Goal: Information Seeking & Learning: Understand process/instructions

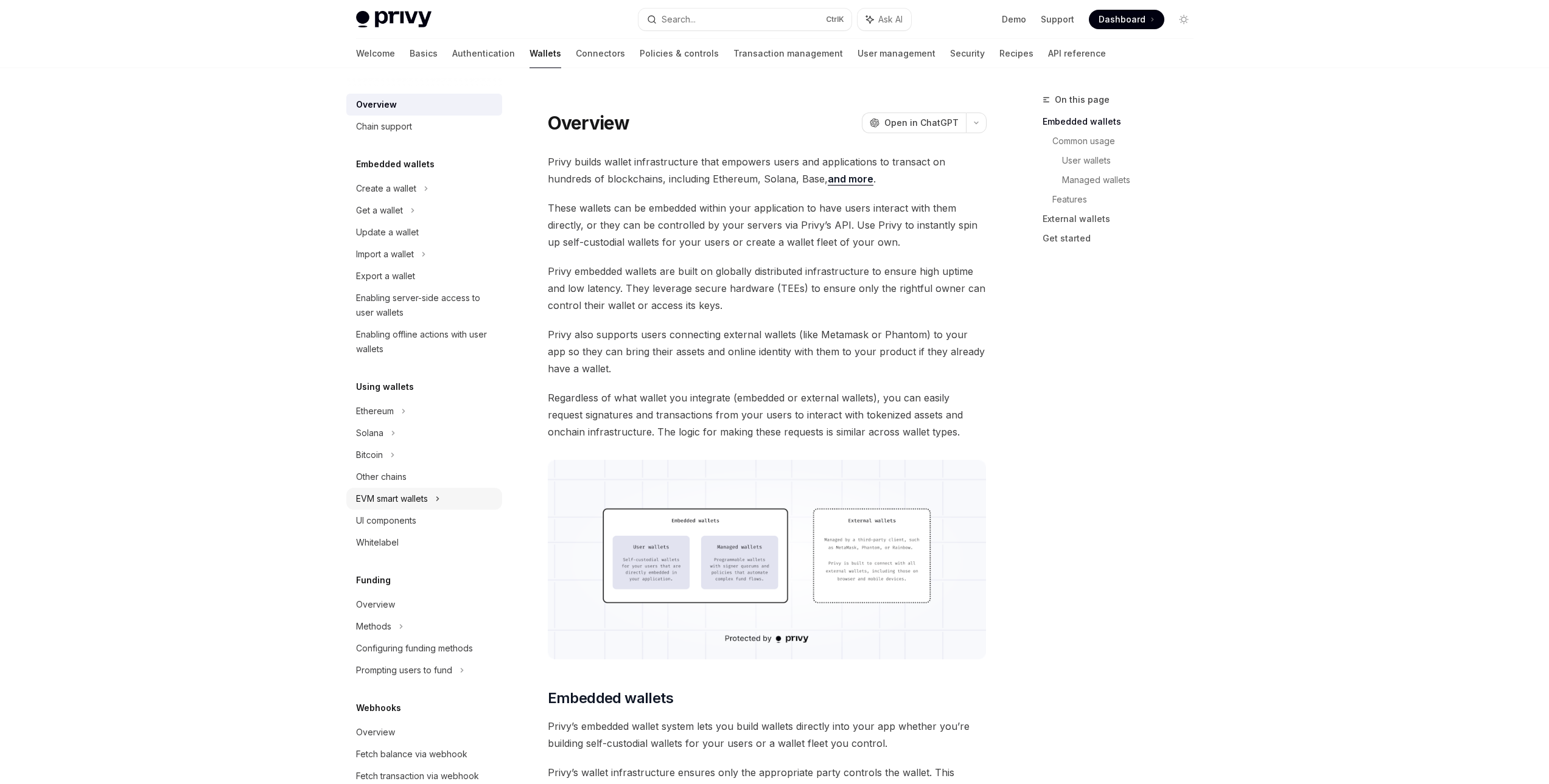
click at [428, 509] on div "EVM smart wallets" at bounding box center [424, 499] width 156 height 22
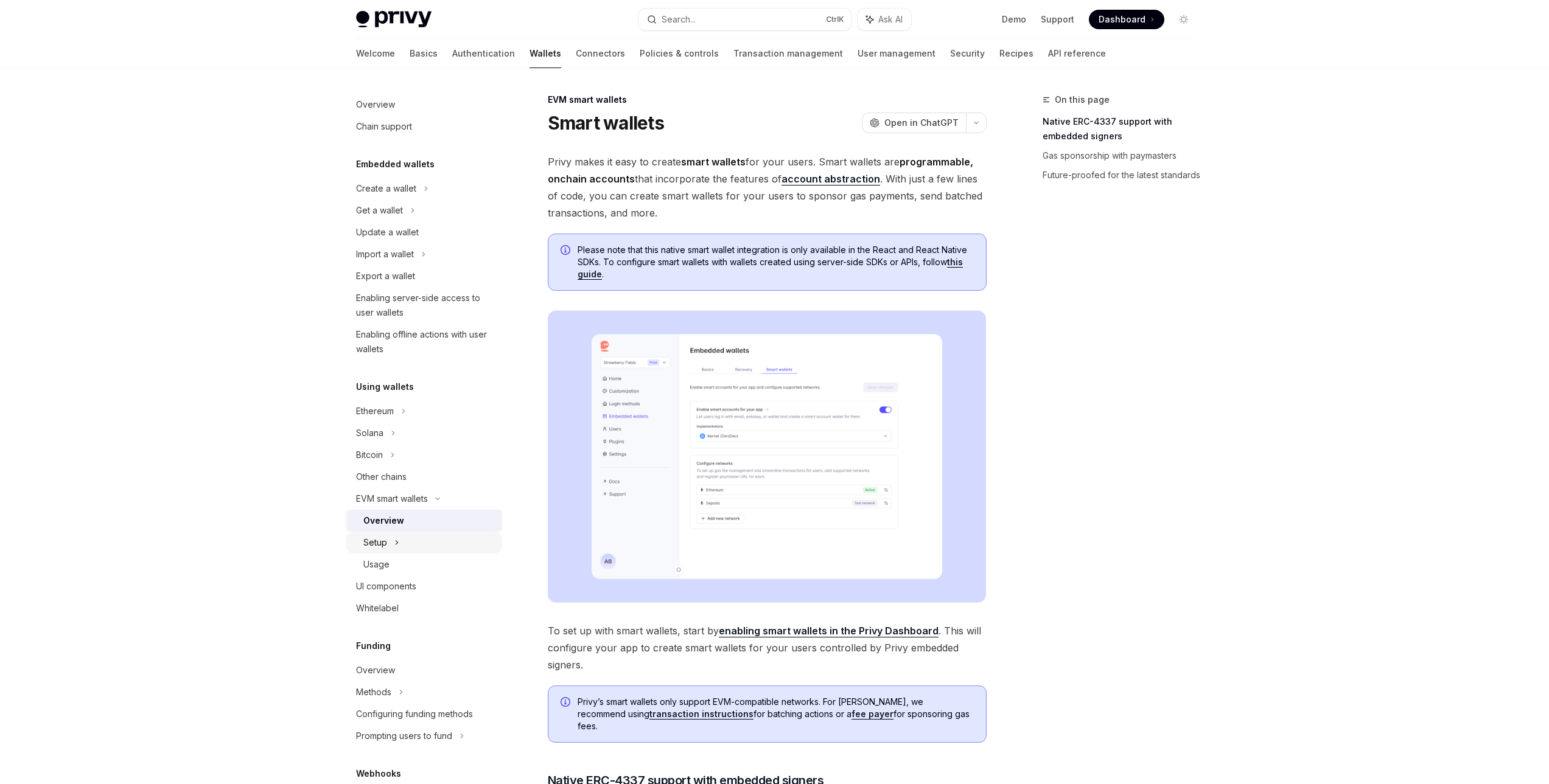
click at [405, 543] on div "Setup" at bounding box center [424, 543] width 156 height 22
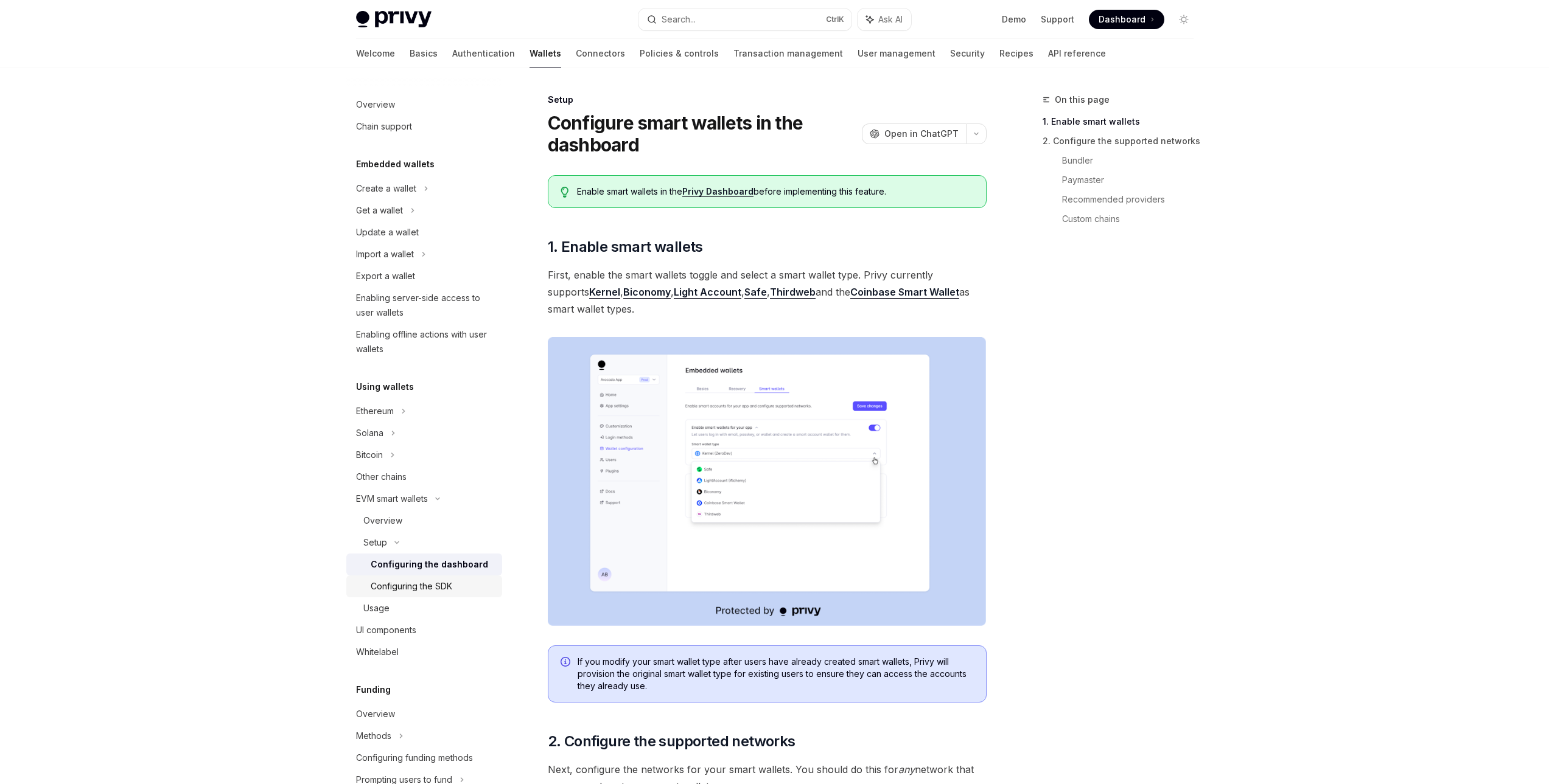
click at [398, 578] on link "Configuring the SDK" at bounding box center [424, 587] width 156 height 22
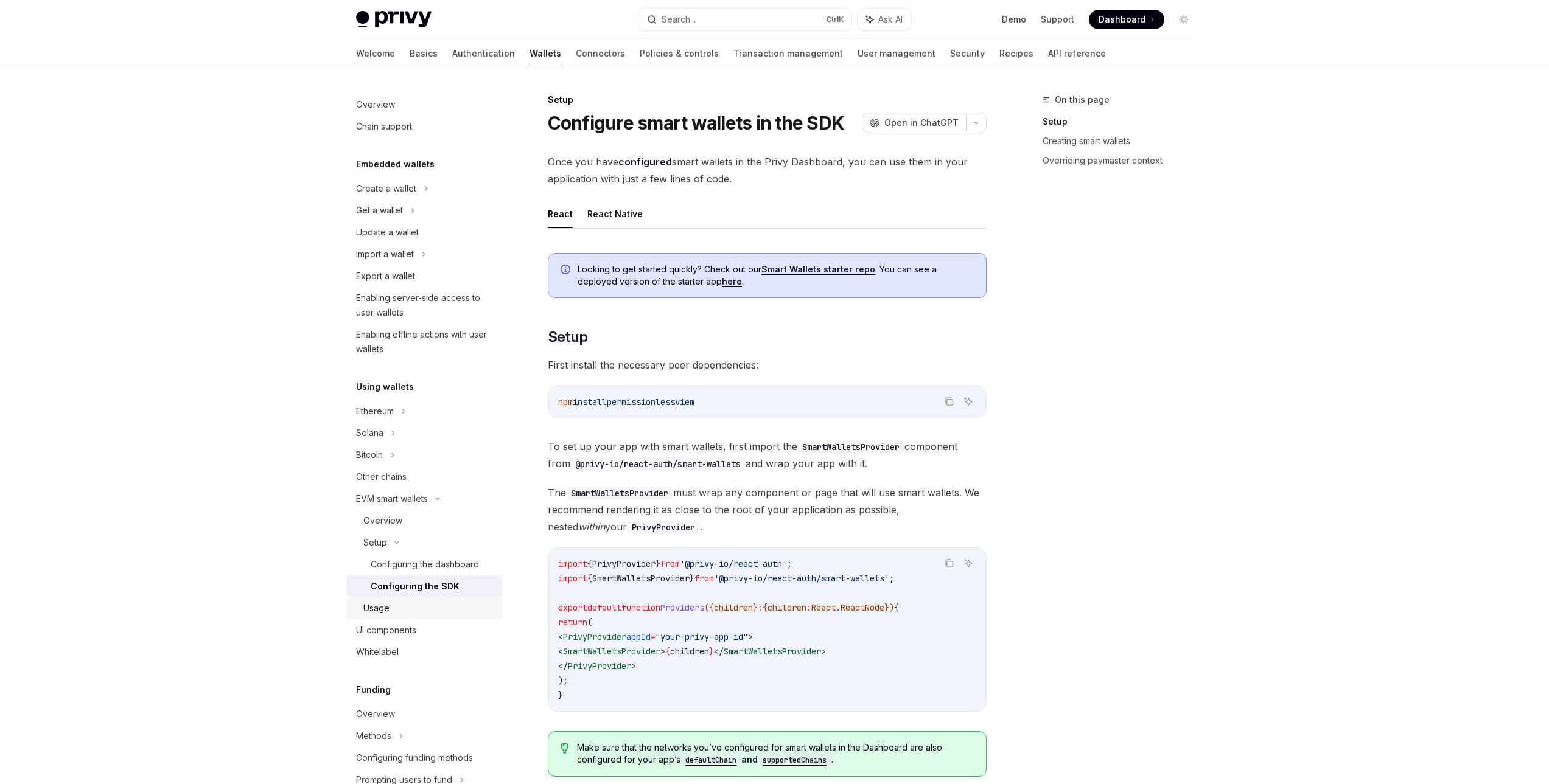
click at [391, 608] on div "Usage" at bounding box center [429, 608] width 131 height 15
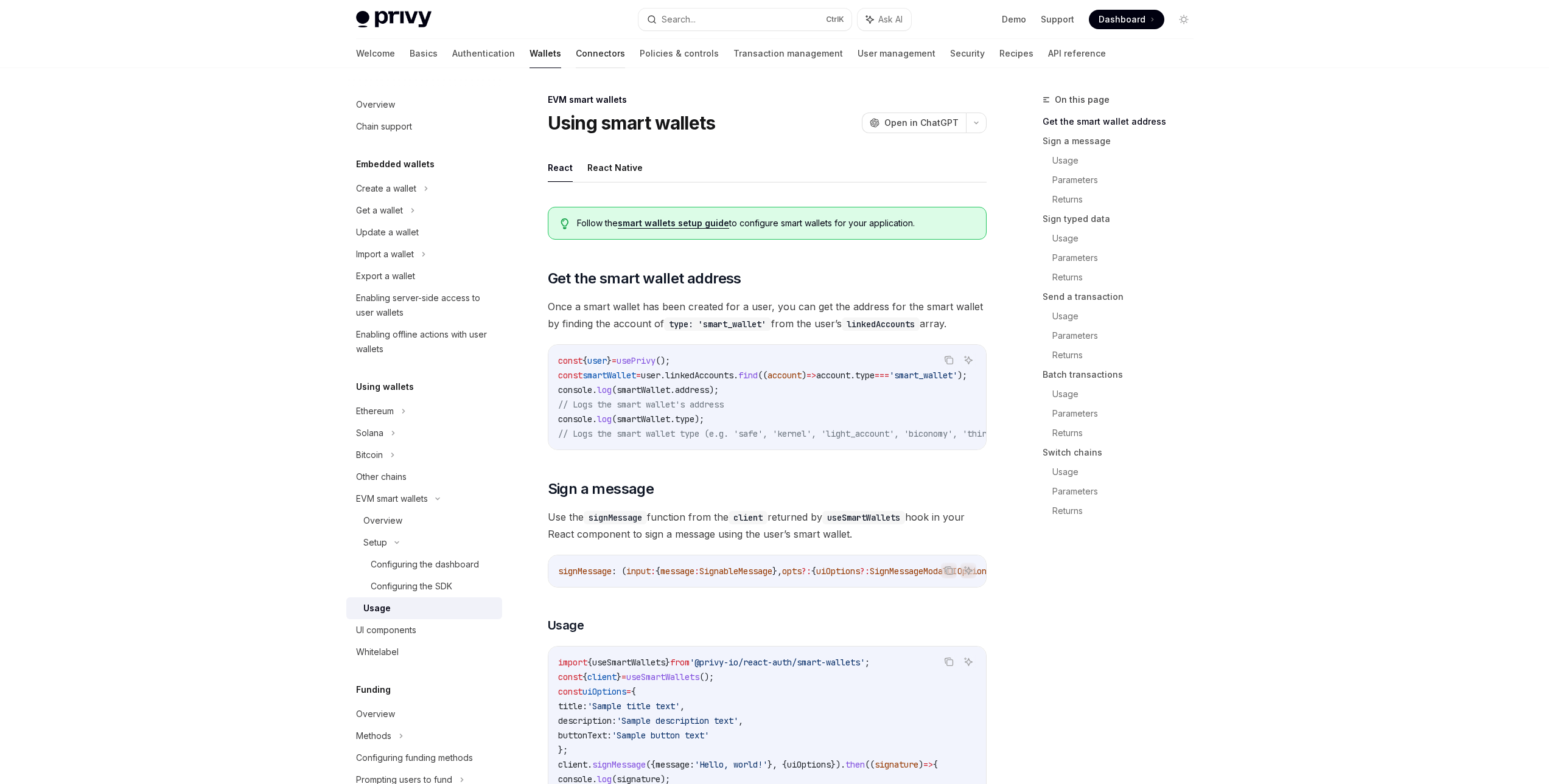
click at [576, 53] on link "Connectors" at bounding box center [600, 53] width 50 height 29
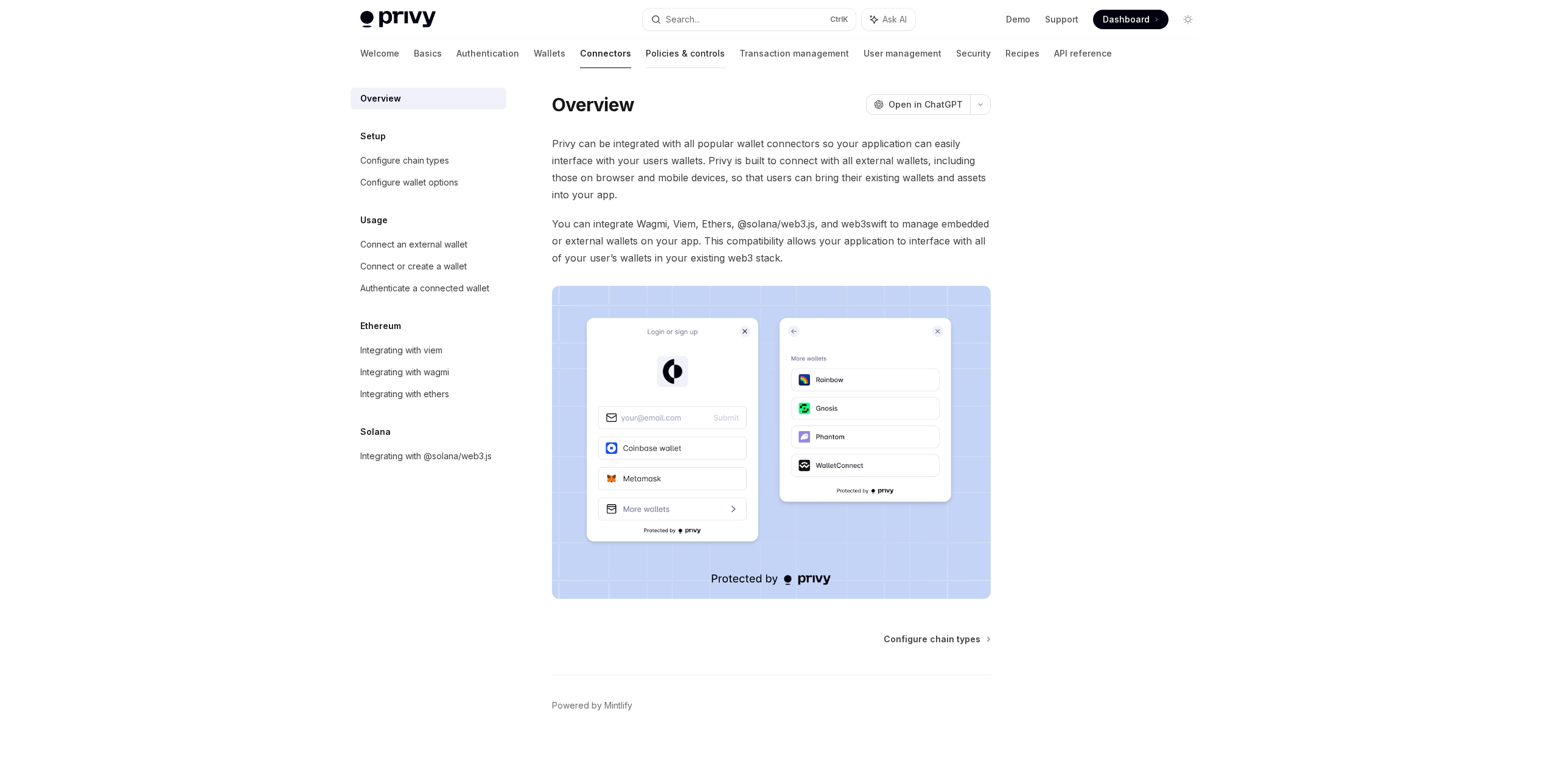
click at [646, 54] on link "Policies & controls" at bounding box center [685, 53] width 79 height 29
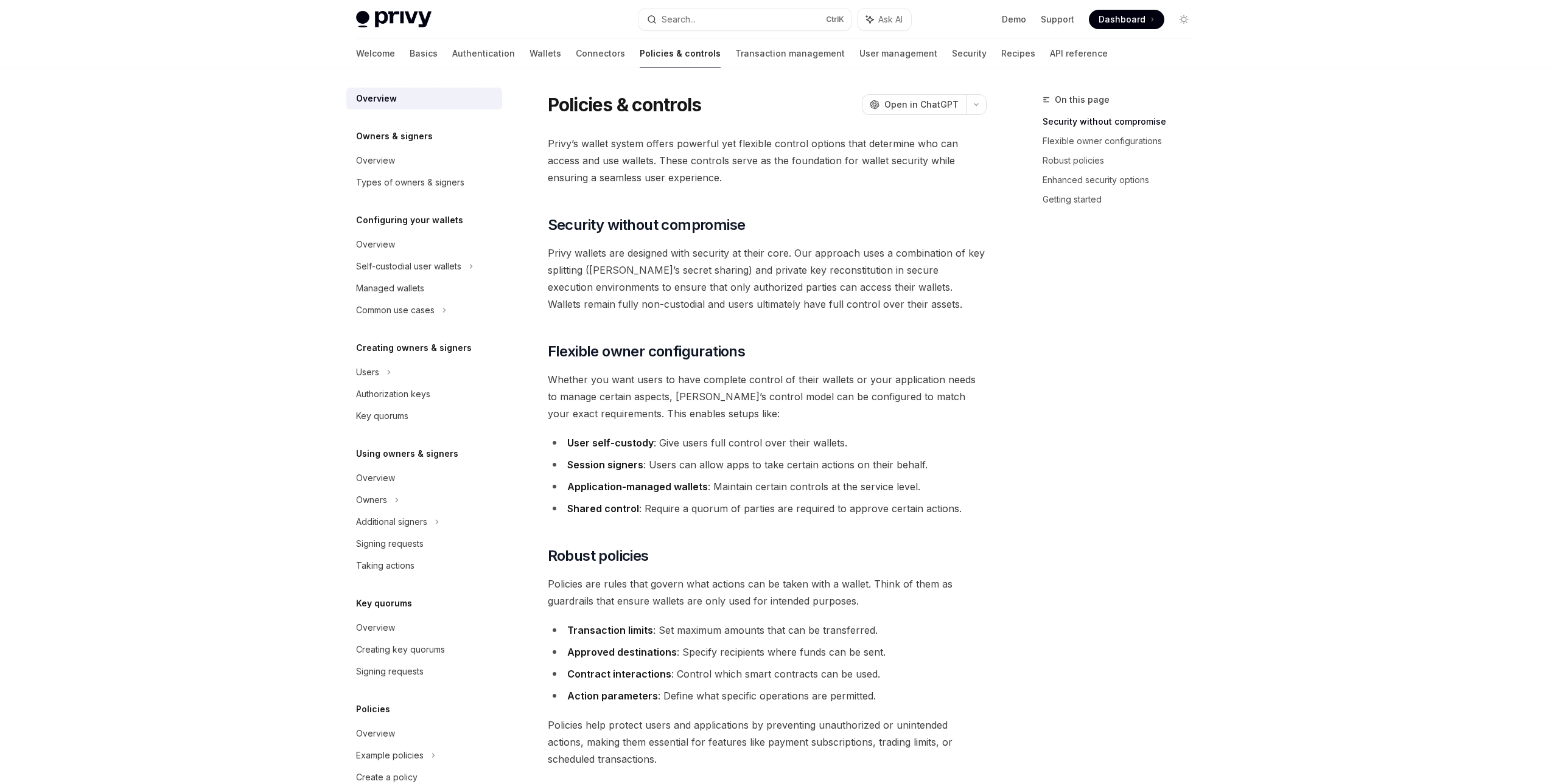
click at [639, 54] on link "Policies & controls" at bounding box center [680, 53] width 81 height 29
click at [735, 51] on link "Transaction management" at bounding box center [790, 53] width 109 height 29
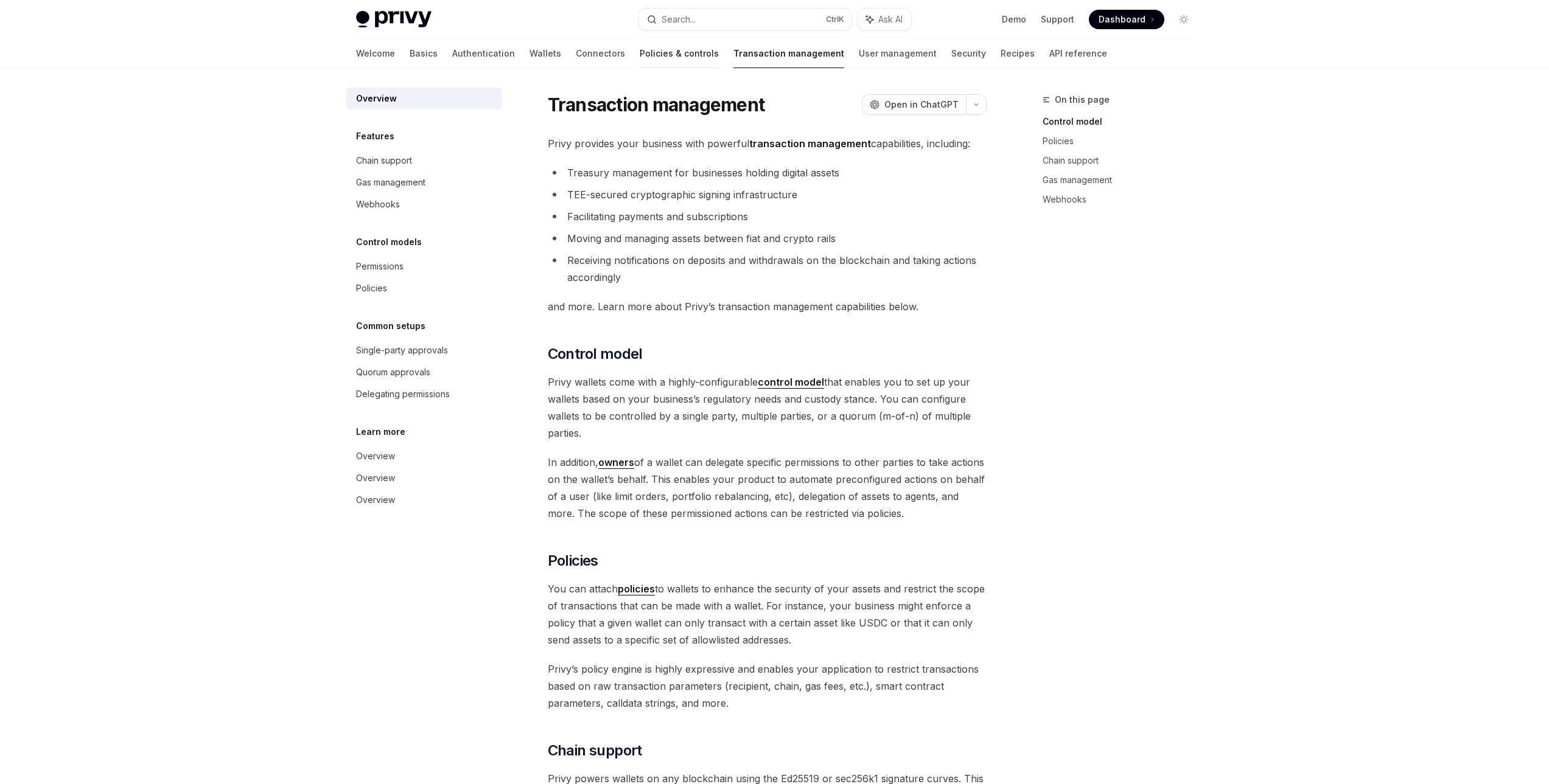
click at [639, 56] on link "Policies & controls" at bounding box center [679, 53] width 79 height 29
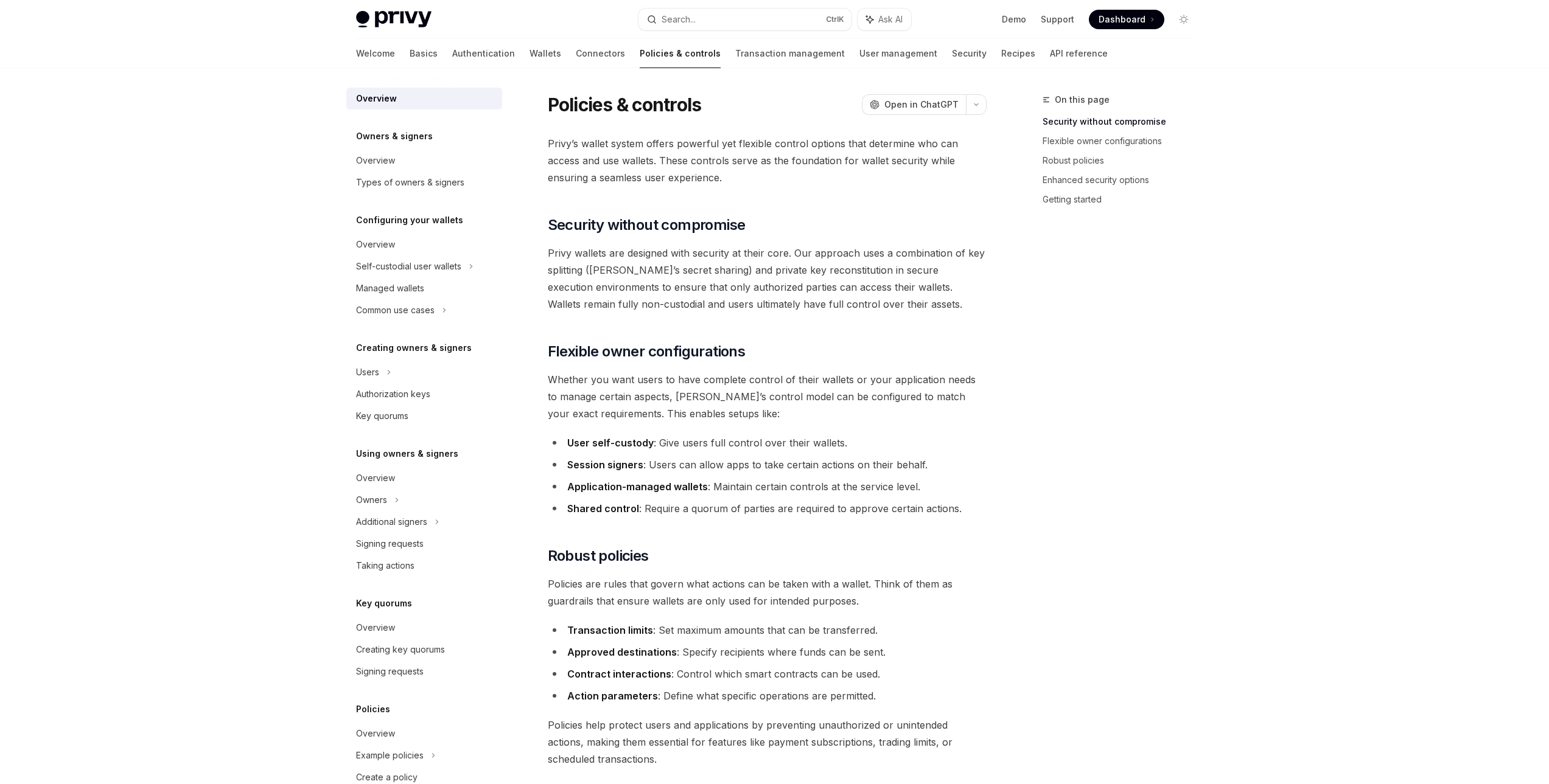
click at [461, 69] on div at bounding box center [424, 78] width 156 height 19
click at [452, 60] on link "Authentication" at bounding box center [483, 53] width 62 height 29
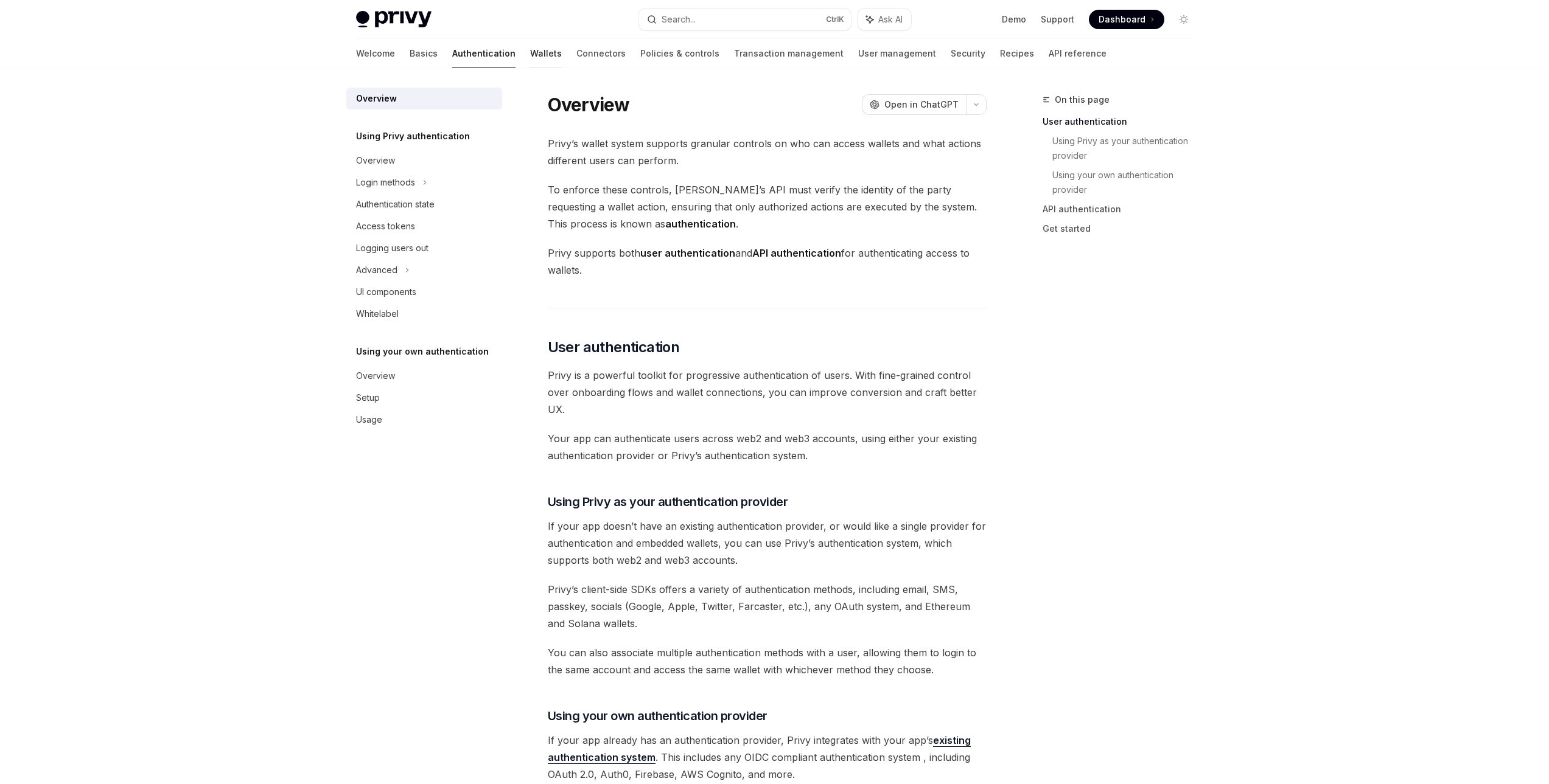
click at [530, 58] on link "Wallets" at bounding box center [545, 53] width 32 height 29
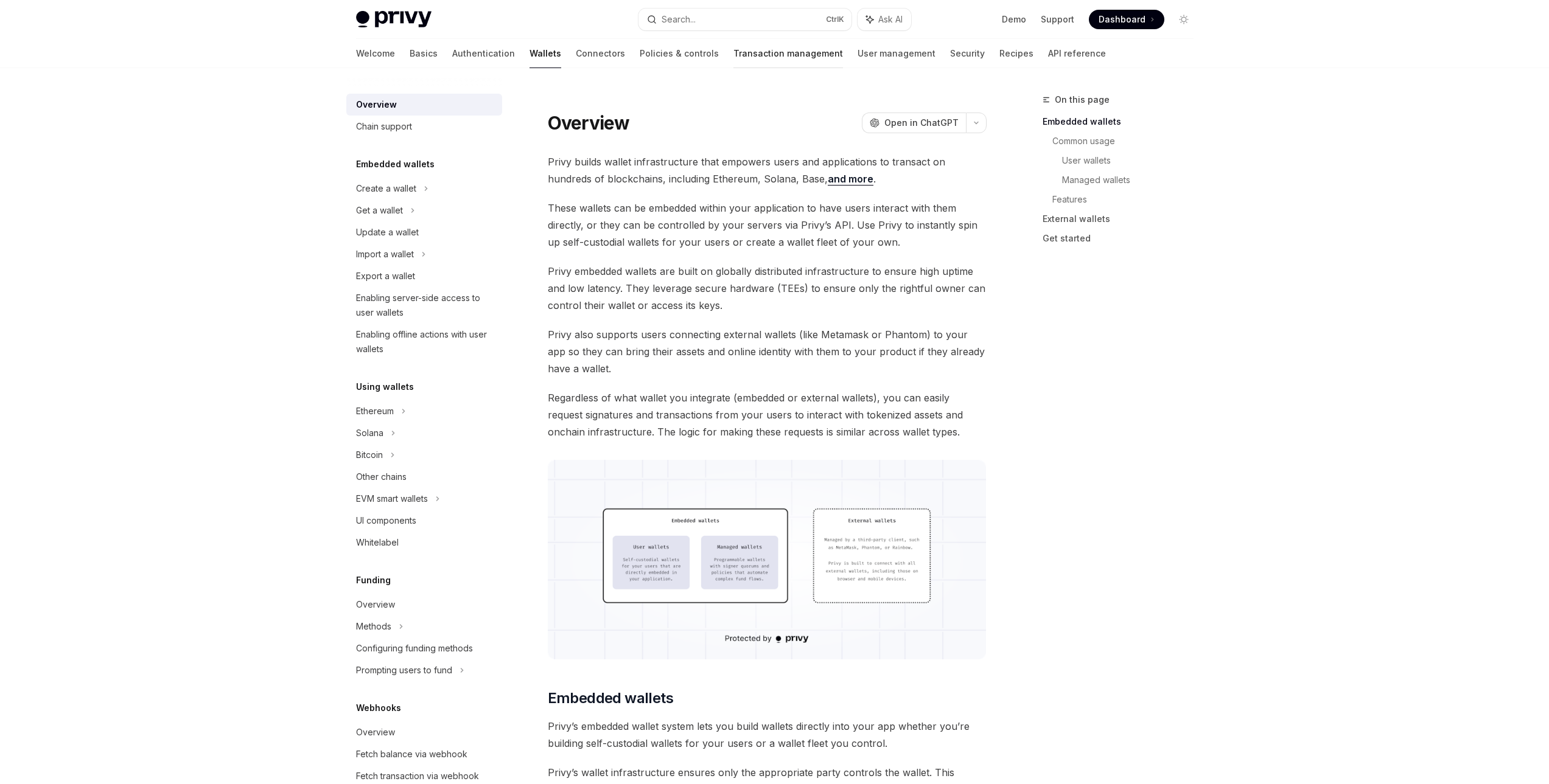
click at [733, 55] on link "Transaction management" at bounding box center [788, 53] width 109 height 29
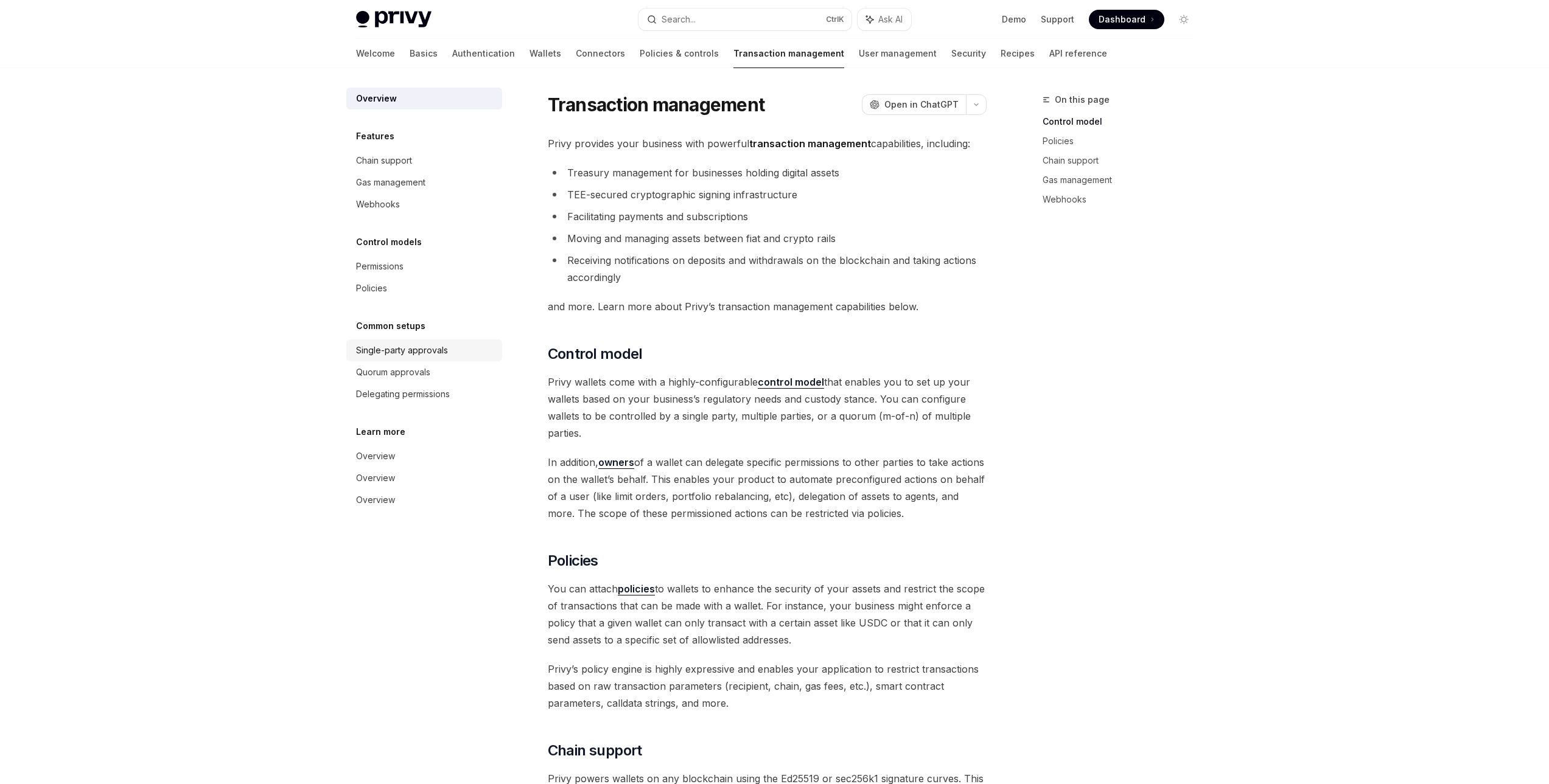
click at [459, 347] on div "Single-party approvals" at bounding box center [425, 351] width 139 height 15
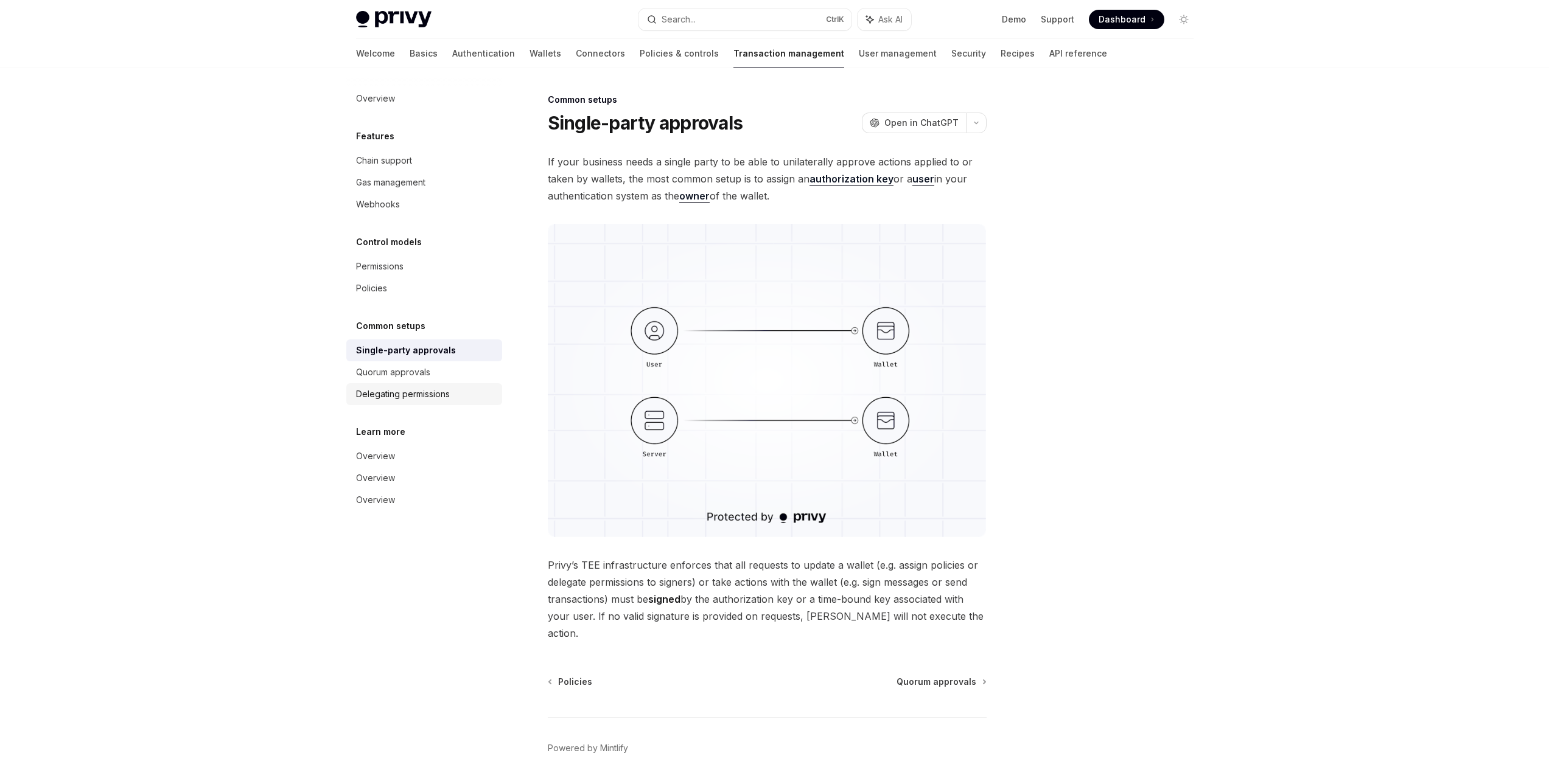
click at [437, 399] on div "Delegating permissions" at bounding box center [403, 394] width 94 height 15
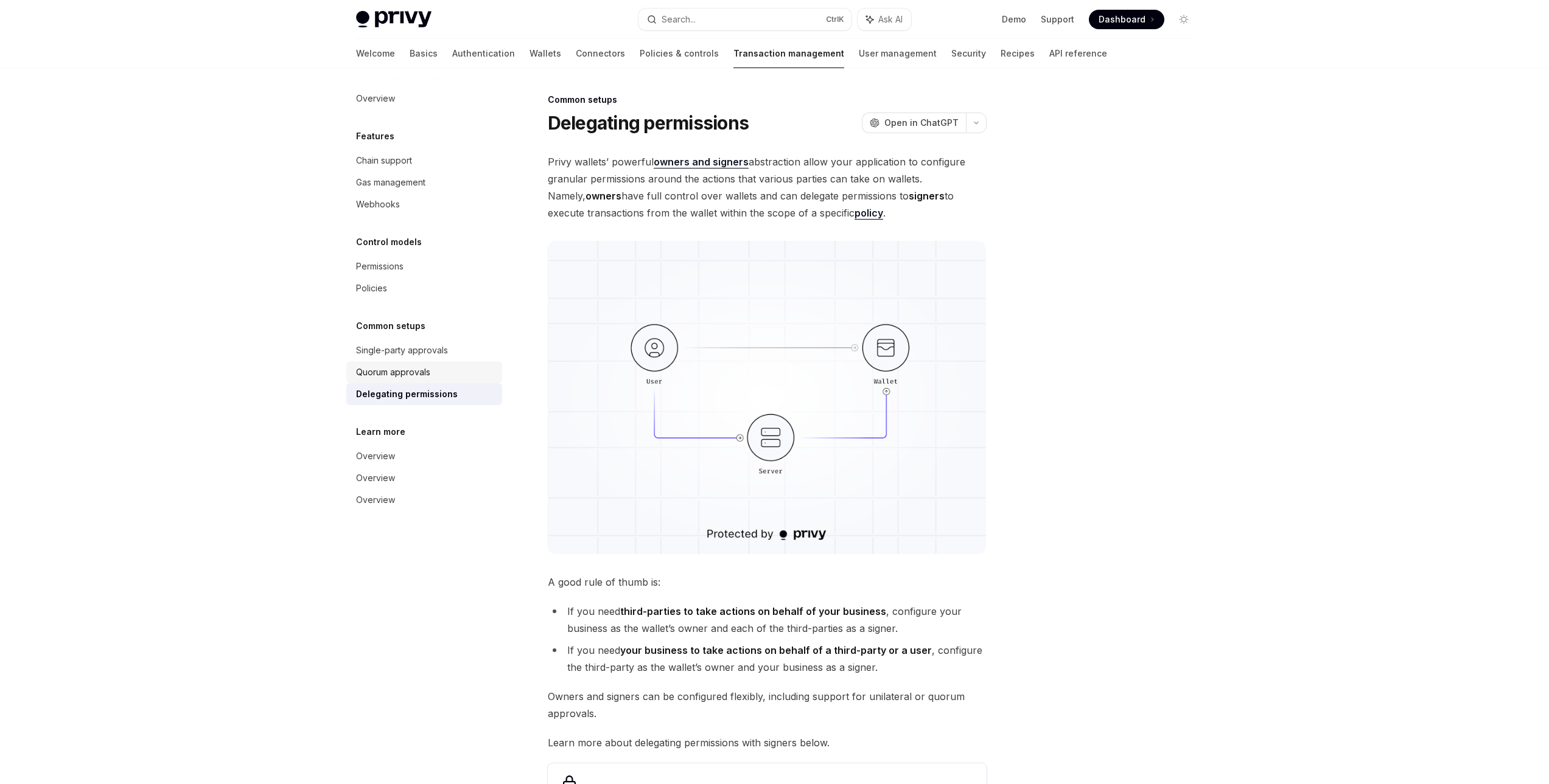
click at [434, 381] on link "Quorum approvals" at bounding box center [424, 372] width 156 height 22
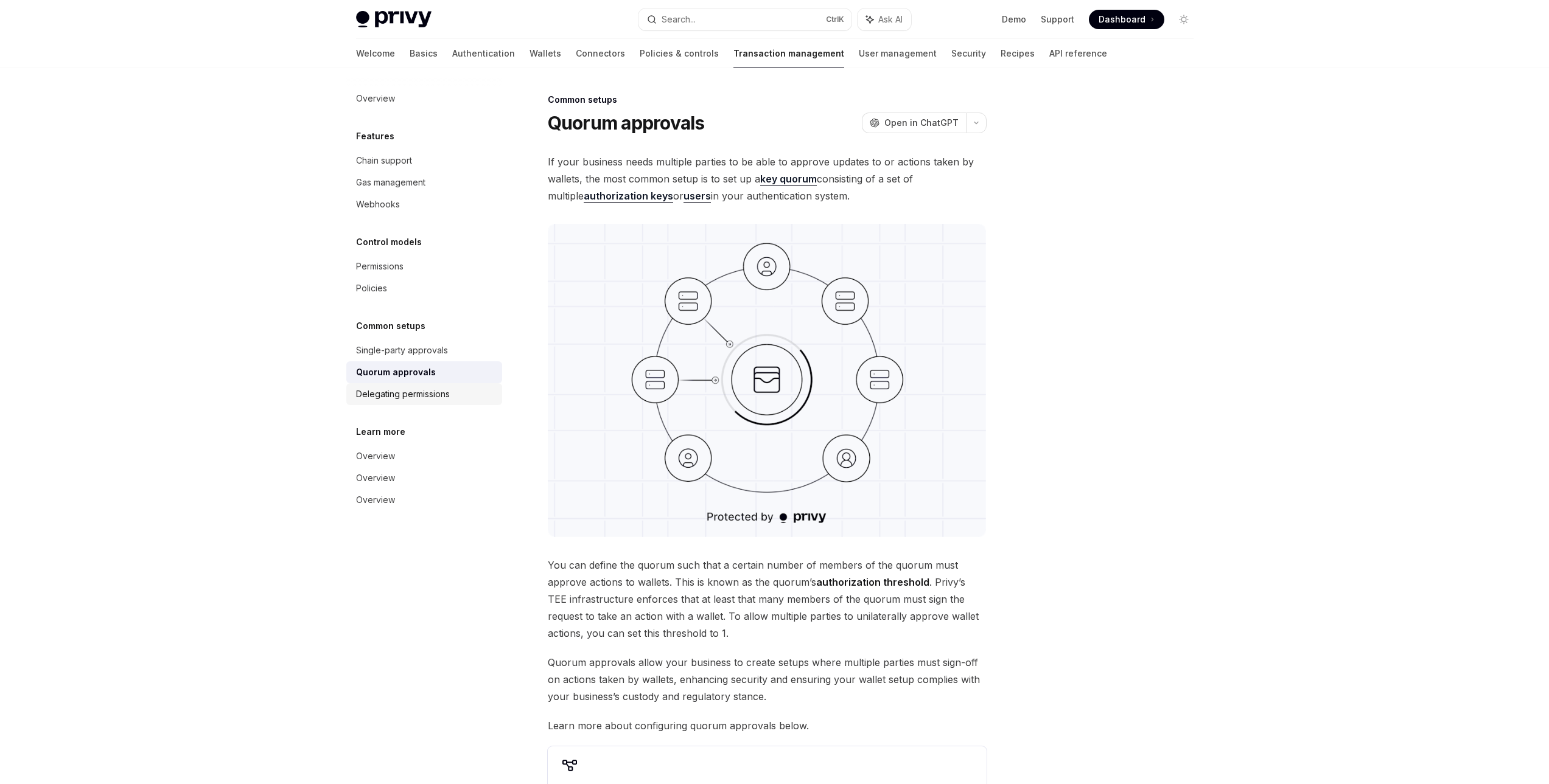
click at [471, 388] on div "Delegating permissions" at bounding box center [425, 394] width 139 height 15
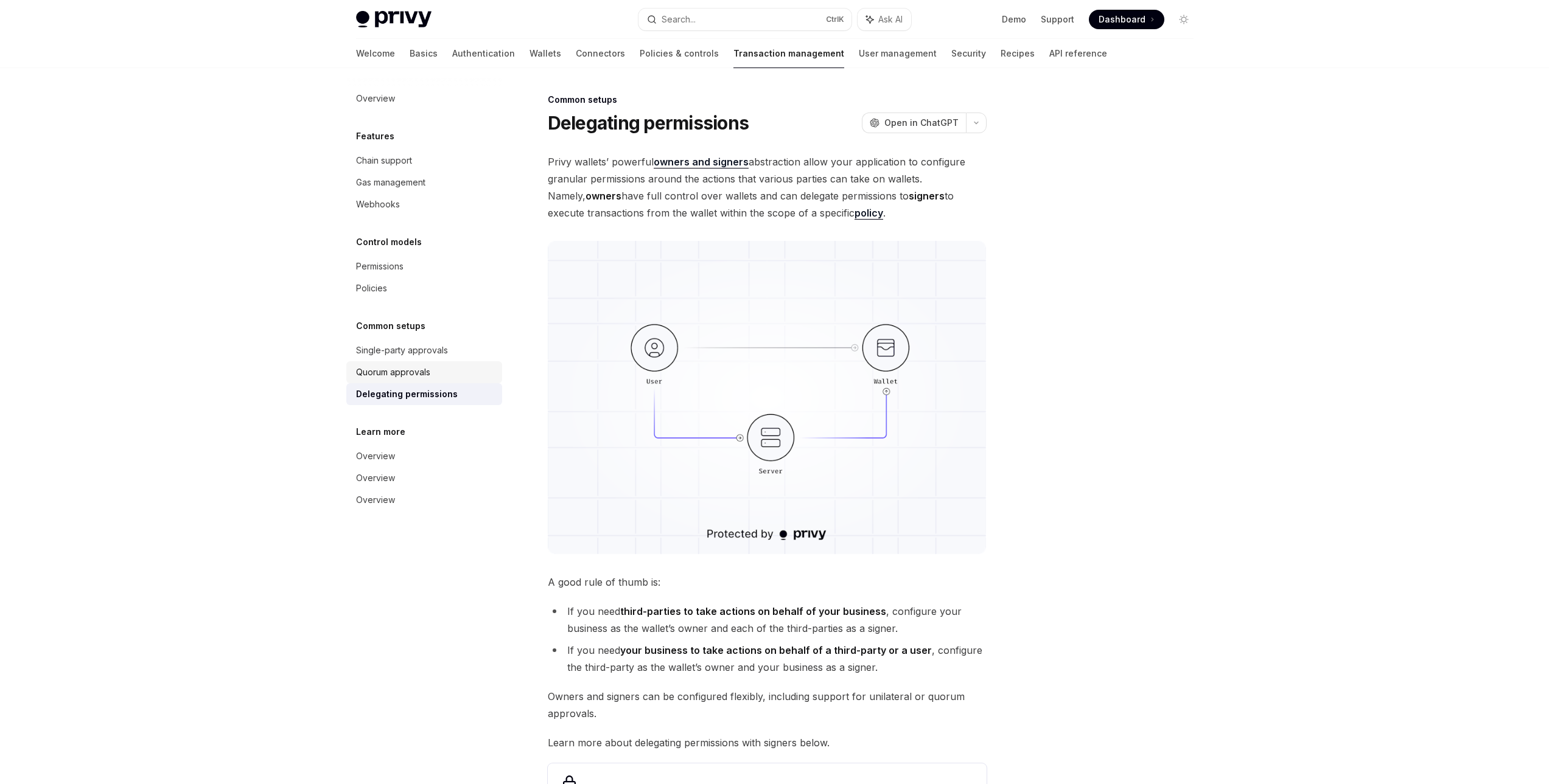
click at [417, 369] on div "Quorum approvals" at bounding box center [392, 372] width 74 height 15
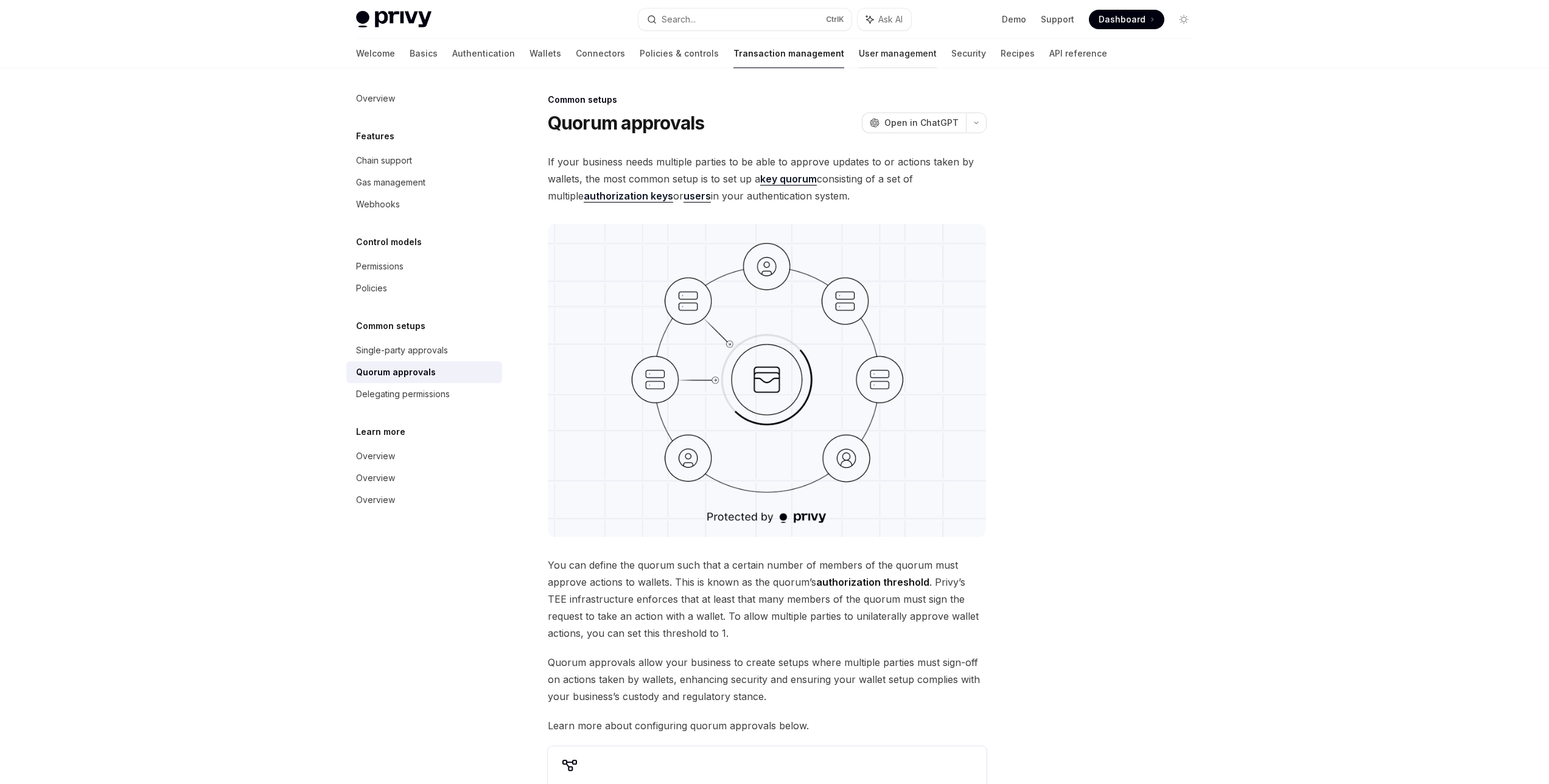
click at [859, 59] on link "User management" at bounding box center [897, 53] width 78 height 29
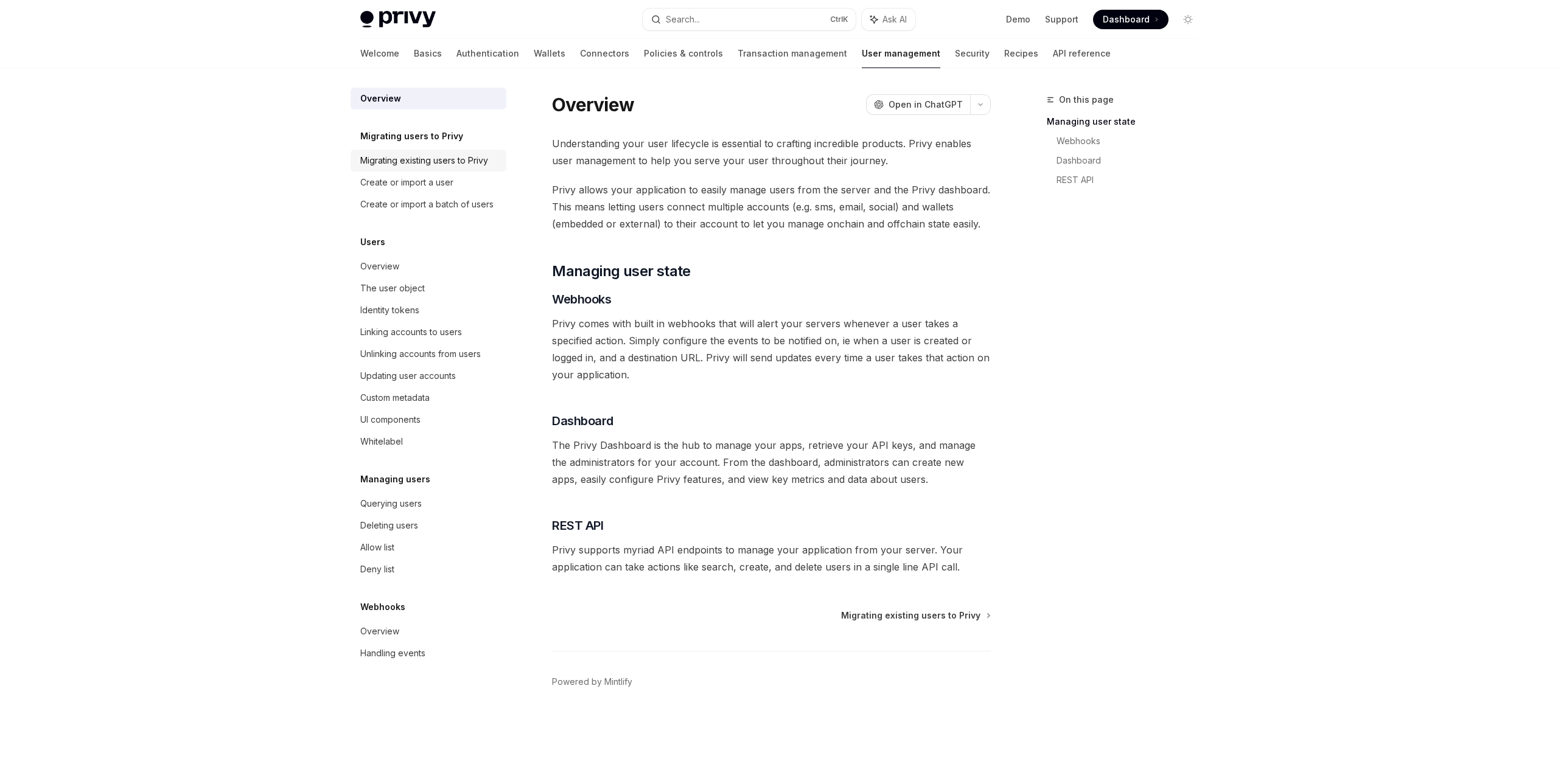
drag, startPoint x: 429, startPoint y: 161, endPoint x: 443, endPoint y: 152, distance: 16.6
click at [429, 161] on div "Migrating existing users to Privy" at bounding box center [424, 160] width 128 height 15
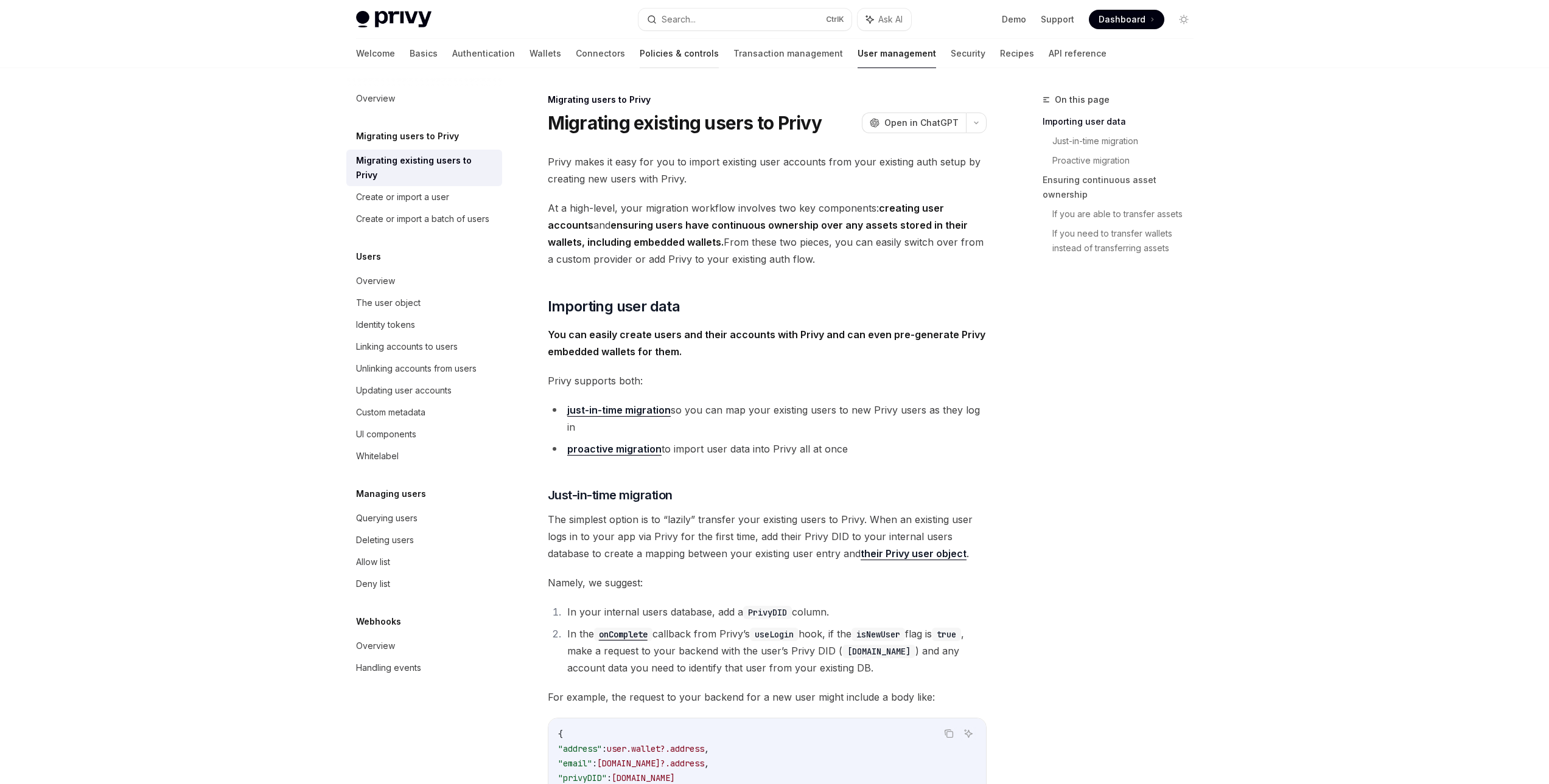
click at [639, 47] on link "Policies & controls" at bounding box center [679, 53] width 79 height 29
click at [576, 58] on link "Connectors" at bounding box center [600, 53] width 50 height 29
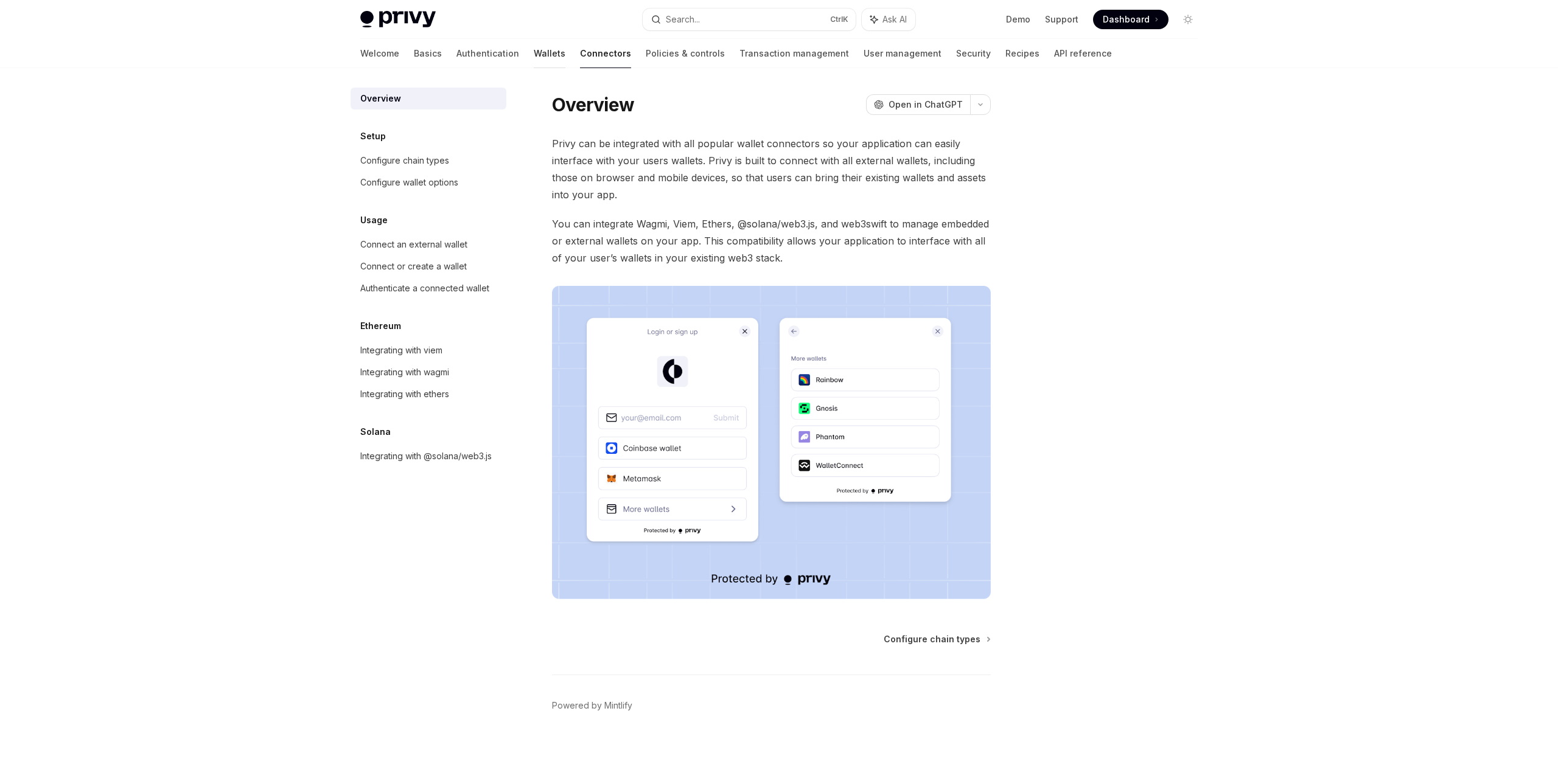
click at [534, 63] on link "Wallets" at bounding box center [549, 53] width 32 height 29
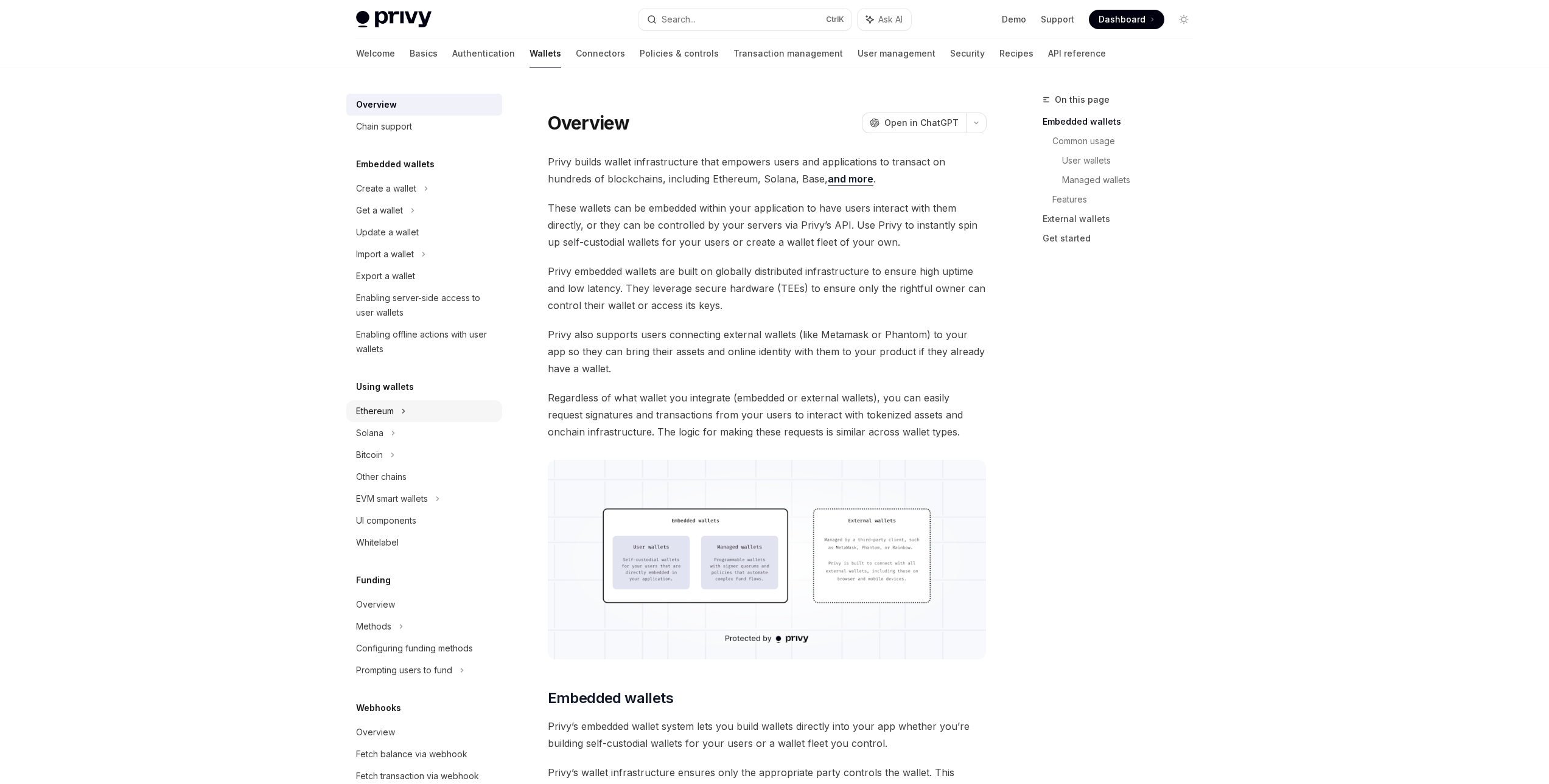
click at [410, 410] on div "Ethereum" at bounding box center [424, 411] width 156 height 22
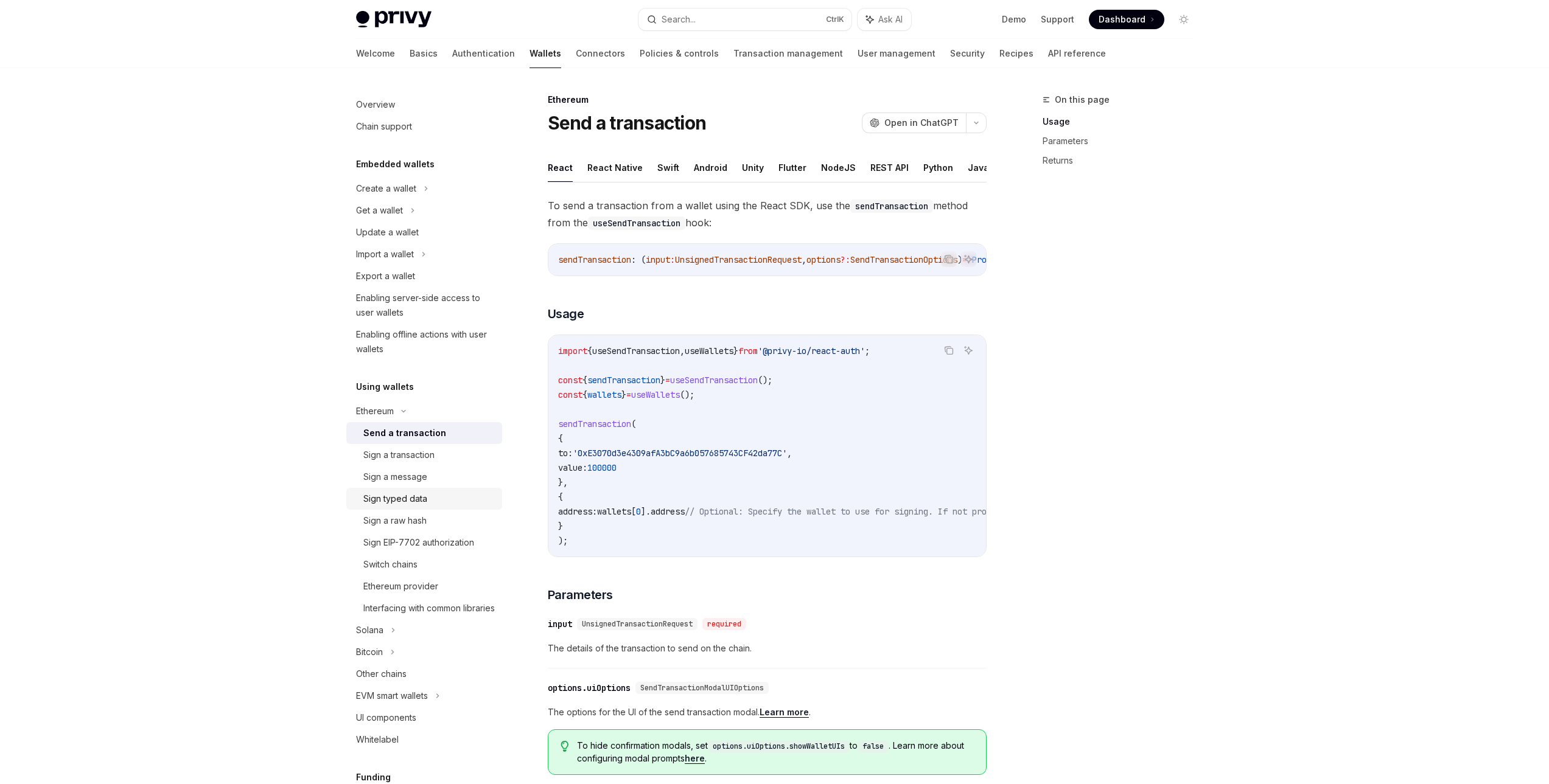
click at [444, 495] on div "Sign typed data" at bounding box center [429, 498] width 131 height 15
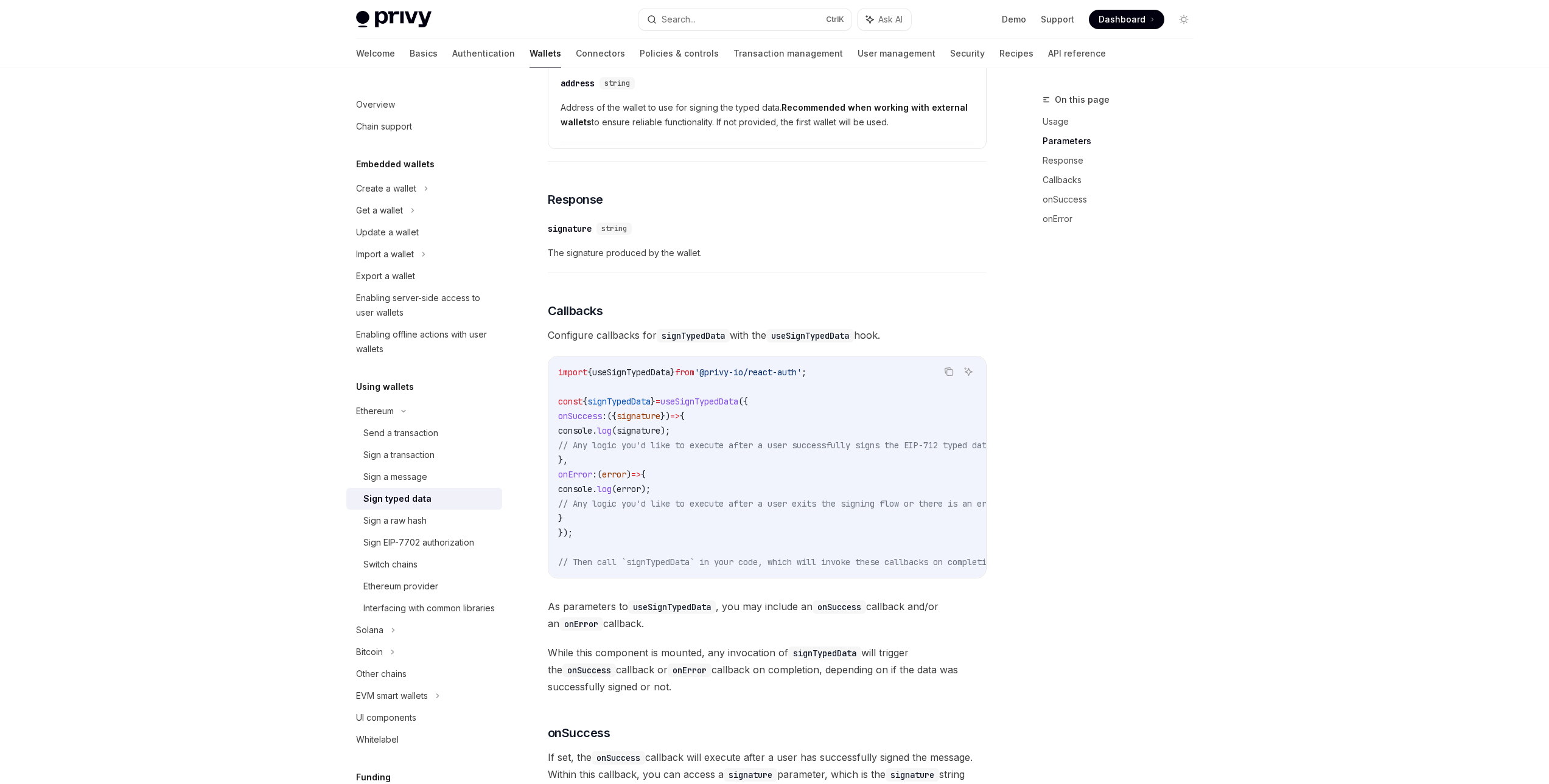
scroll to position [1025, 0]
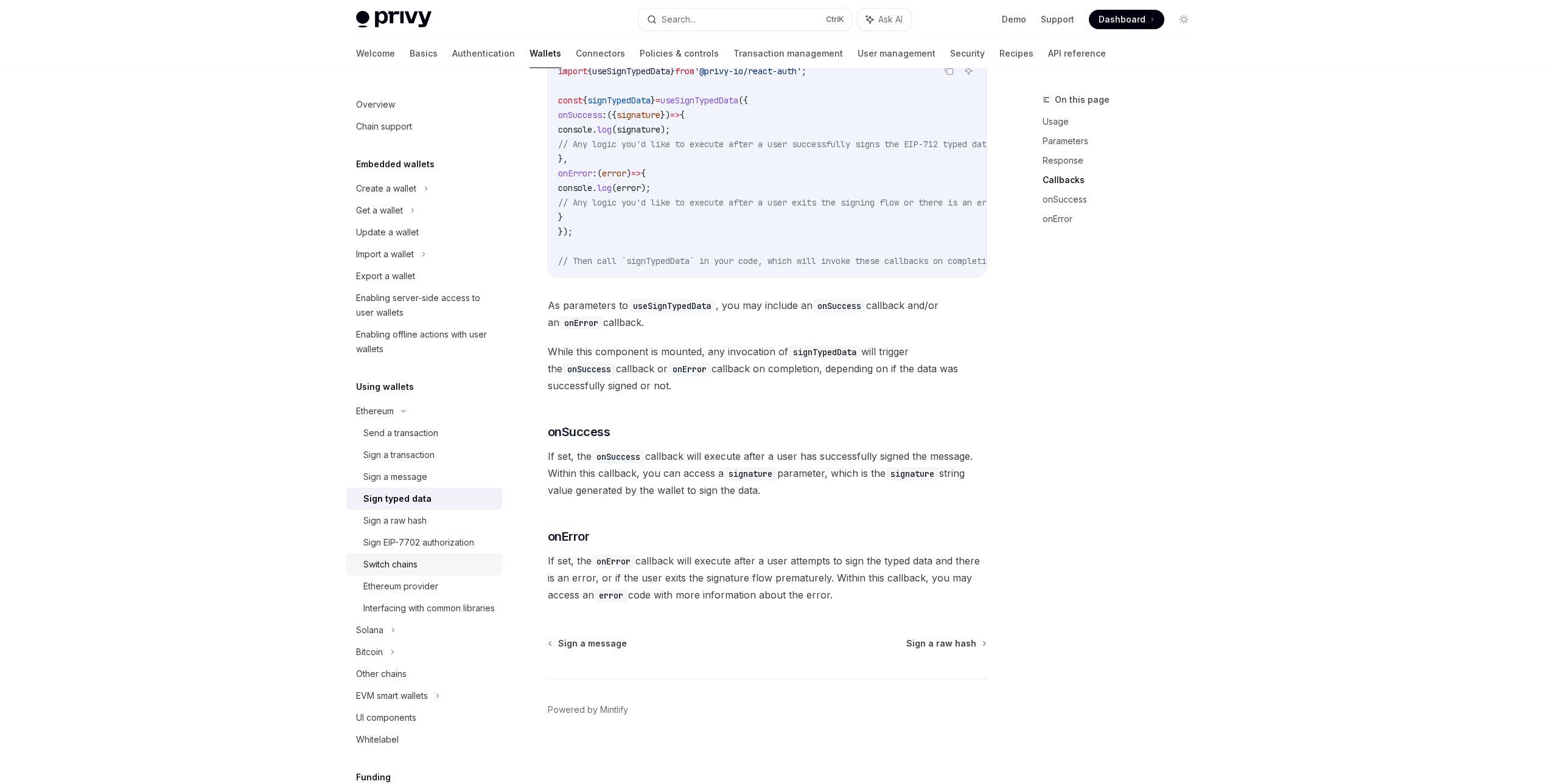
click at [455, 571] on div "Switch chains" at bounding box center [429, 565] width 131 height 15
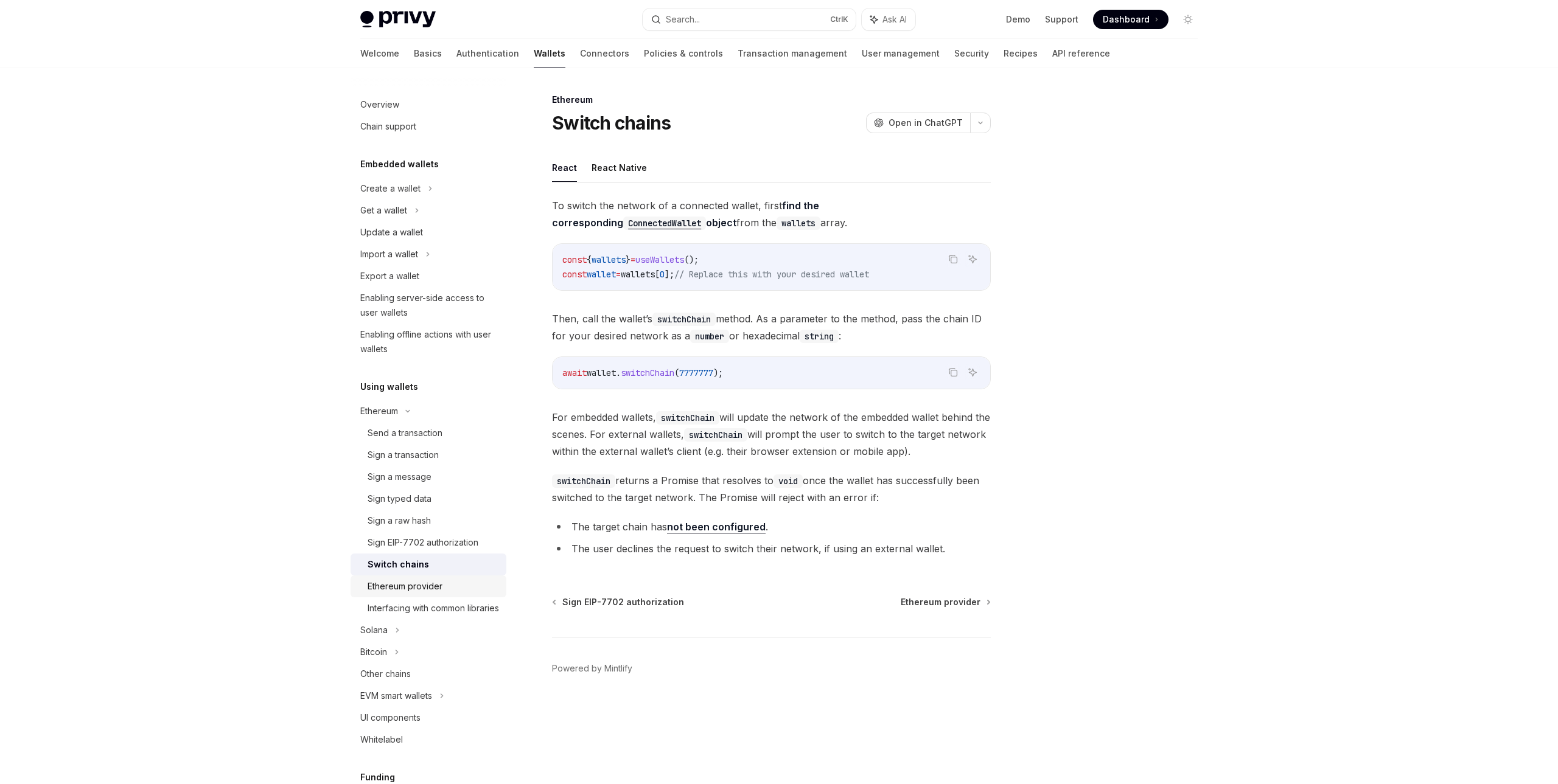
click at [443, 576] on link "Ethereum provider" at bounding box center [428, 587] width 156 height 22
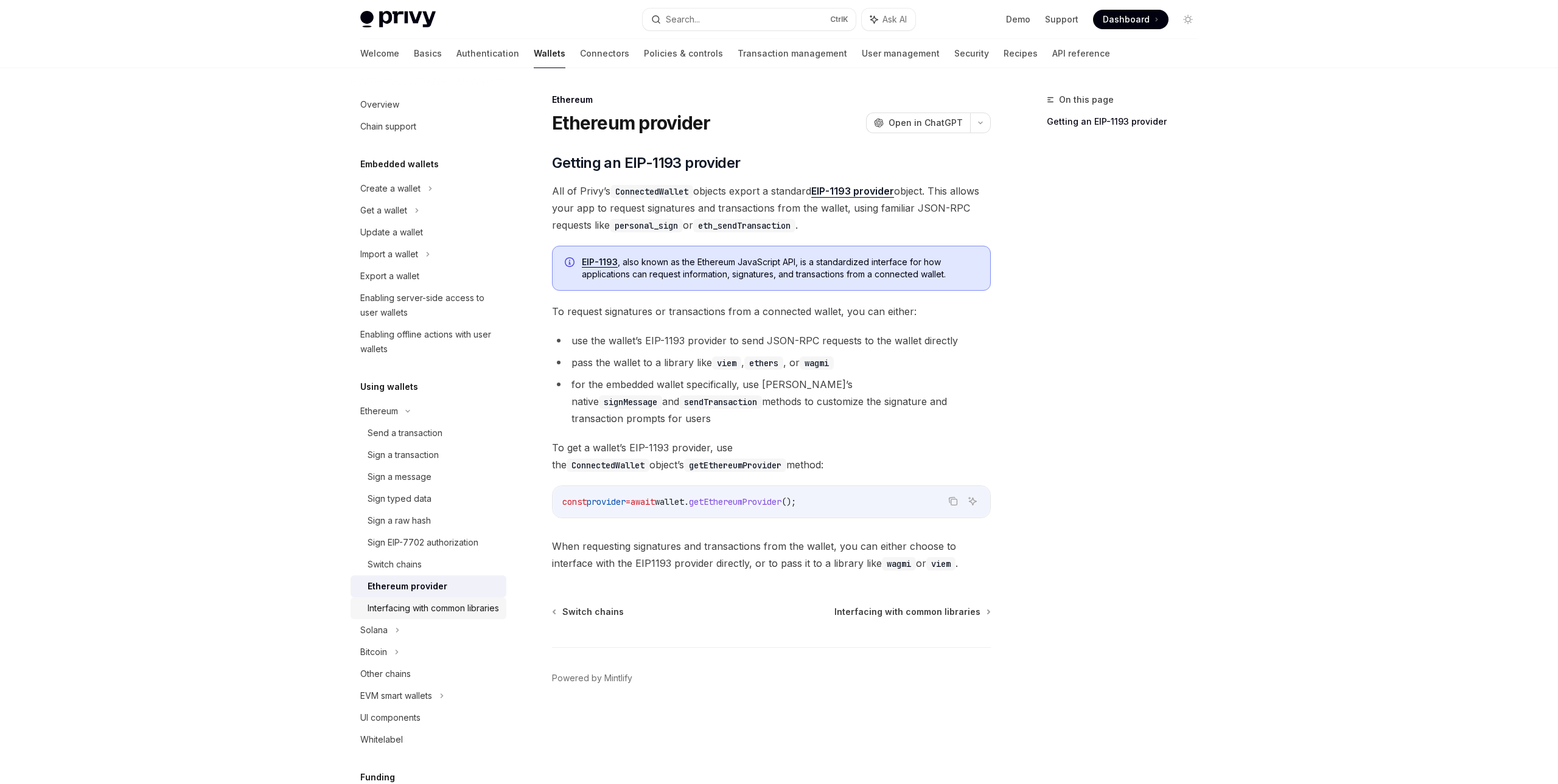
click at [454, 615] on div "Interfacing with common libraries" at bounding box center [433, 608] width 131 height 15
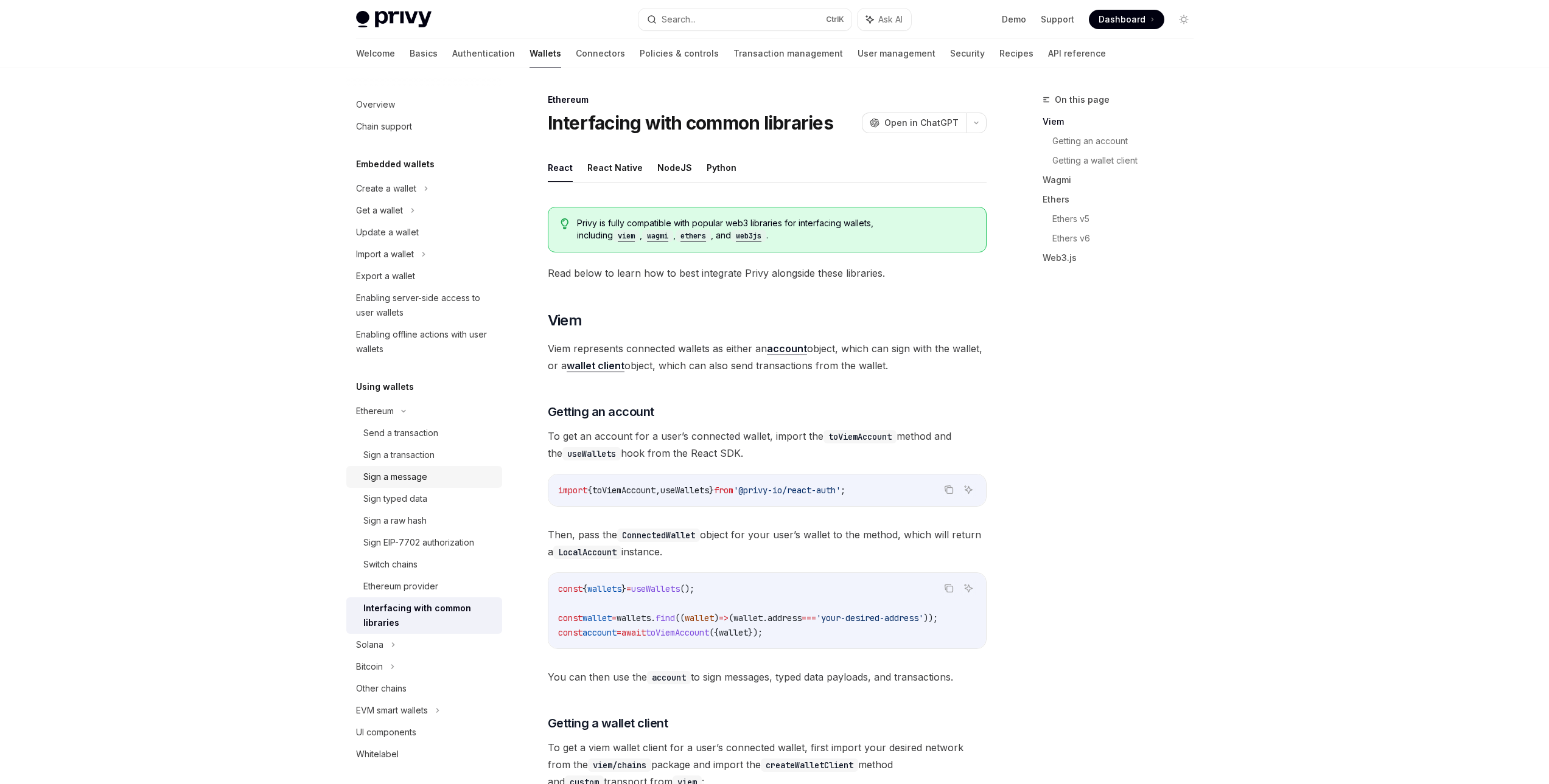
click at [435, 479] on div "Sign a message" at bounding box center [429, 477] width 131 height 15
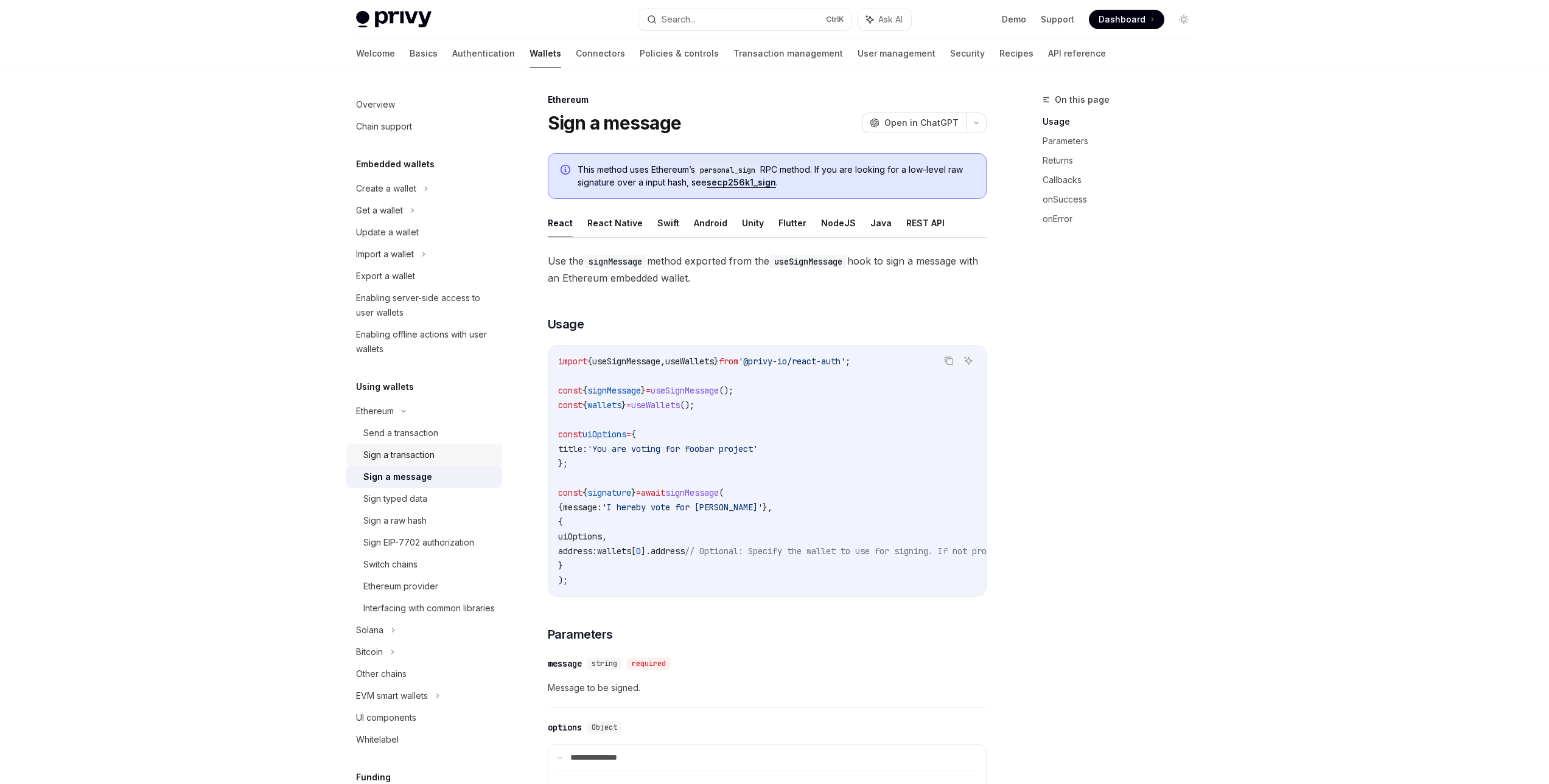
click at [434, 459] on div "Sign a transaction" at bounding box center [399, 455] width 71 height 15
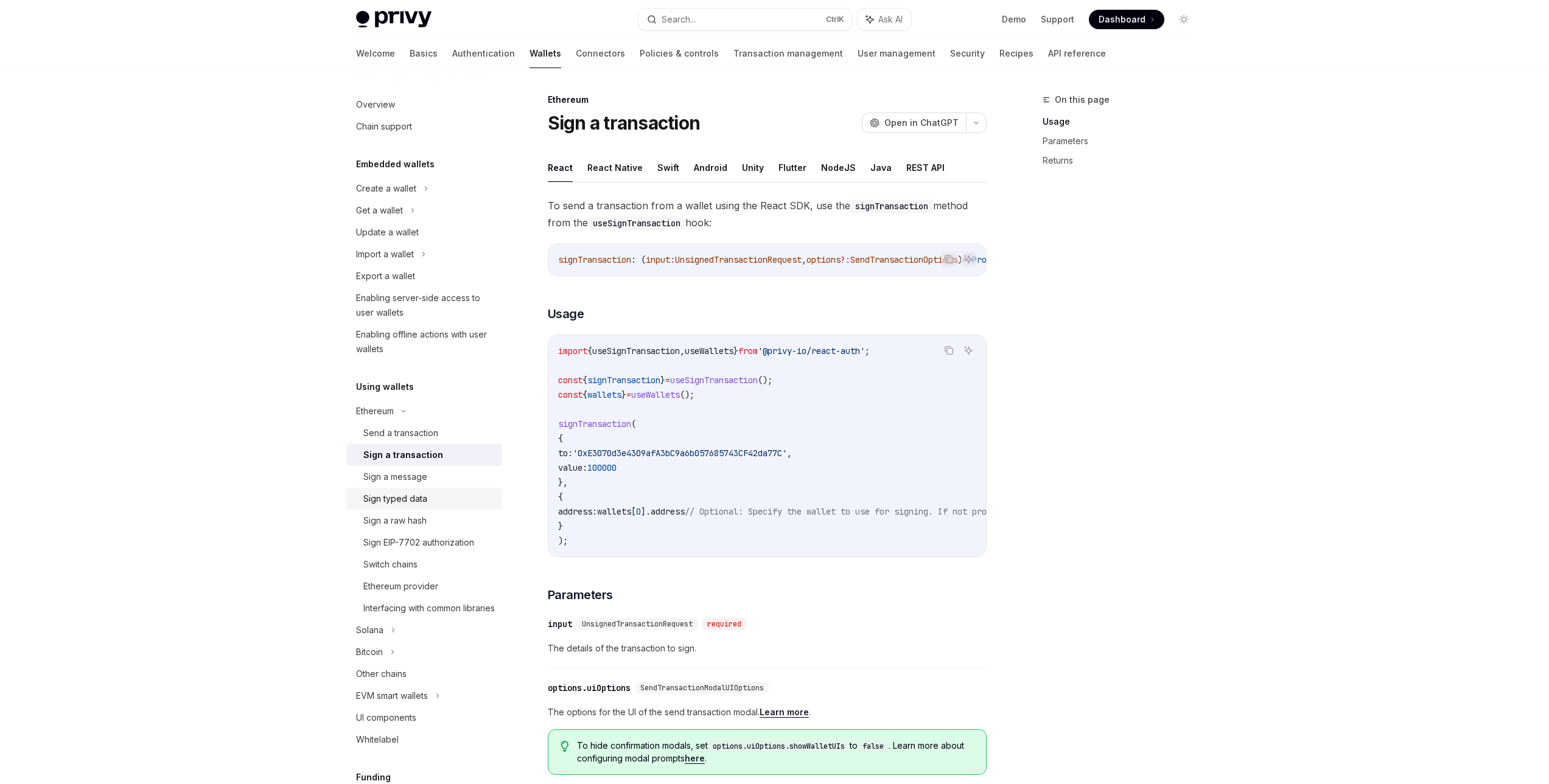
click at [428, 504] on div "Sign typed data" at bounding box center [429, 498] width 131 height 15
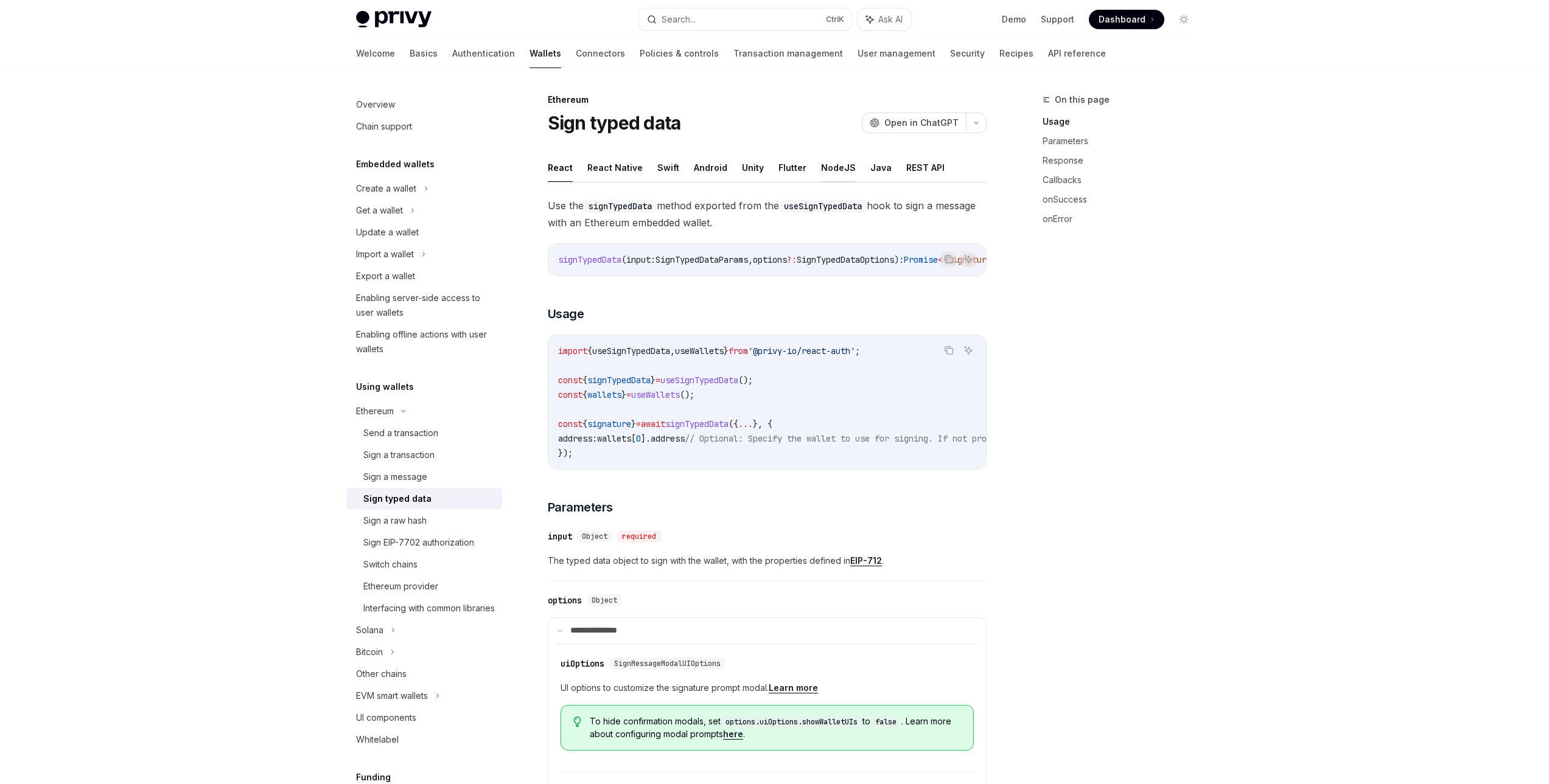
click at [842, 172] on button "NodeJS" at bounding box center [838, 167] width 35 height 28
type textarea "*"
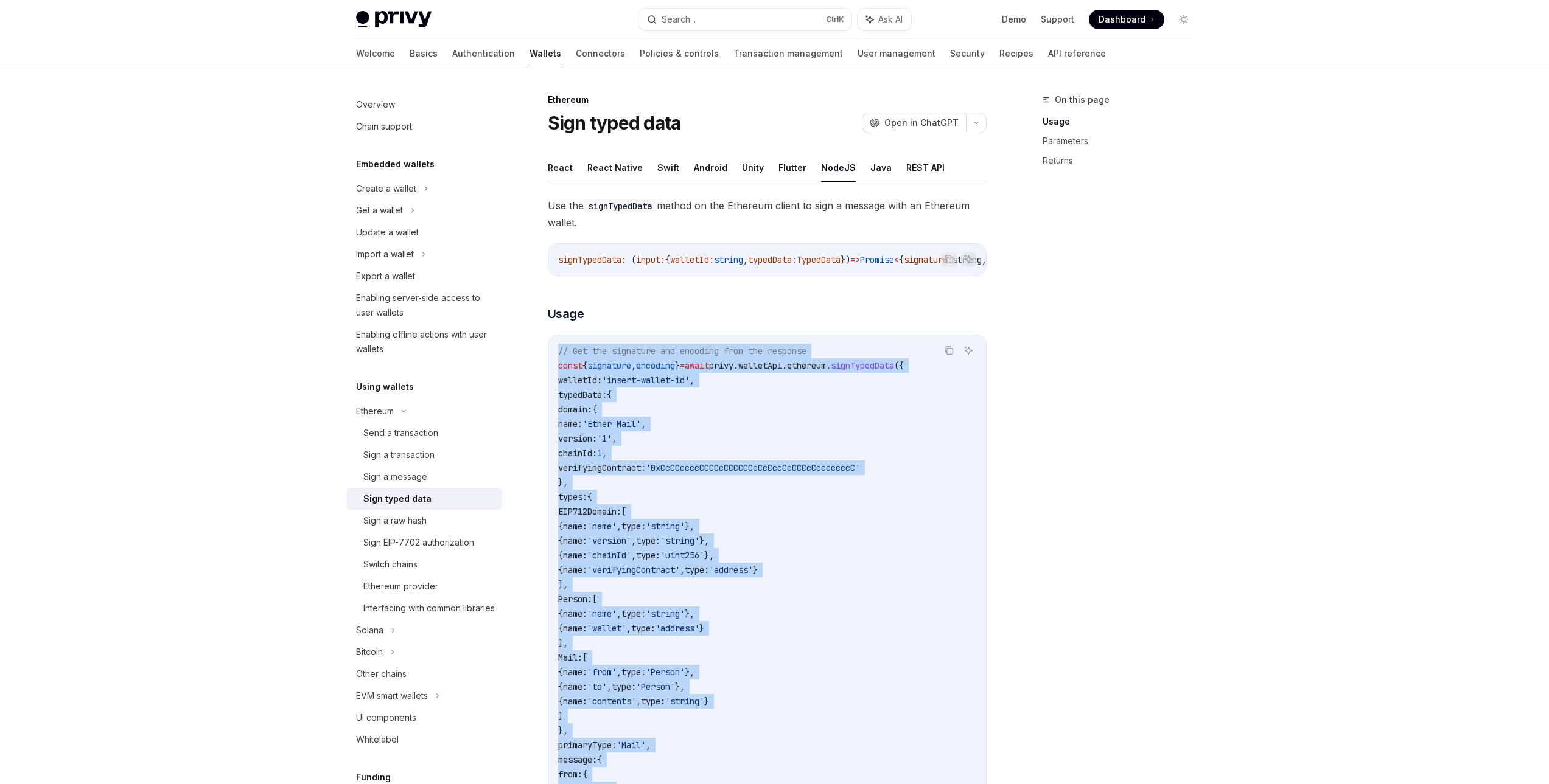
drag, startPoint x: 579, startPoint y: 397, endPoint x: 544, endPoint y: 351, distance: 57.8
copy code "// Get the signature and encoding from the response const { signature , encodin…"
click at [724, 454] on code "// Get the signature and encoding from the response const { signature , encodin…" at bounding box center [767, 643] width 418 height 599
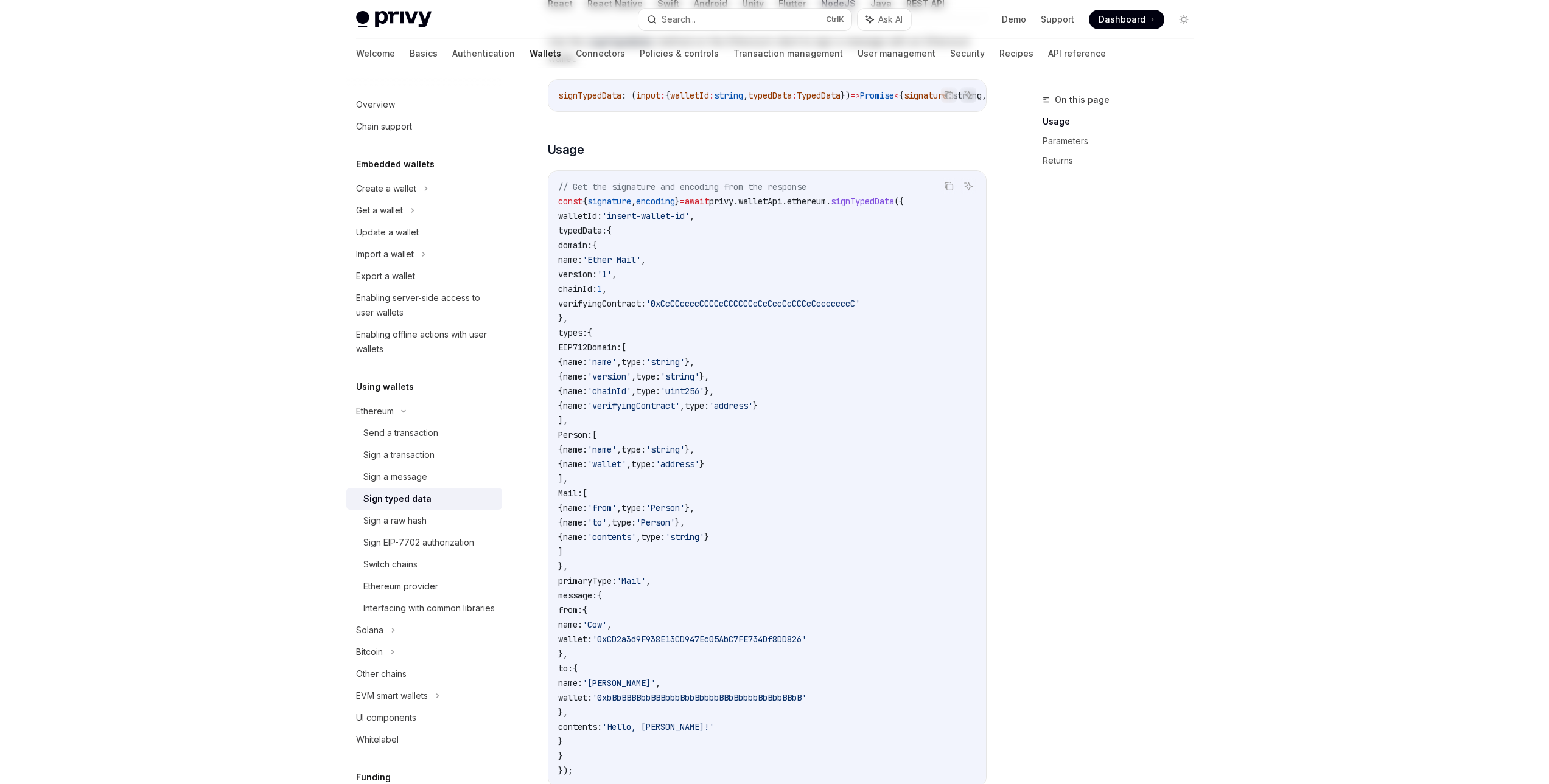
scroll to position [547, 0]
